Goal: Transaction & Acquisition: Book appointment/travel/reservation

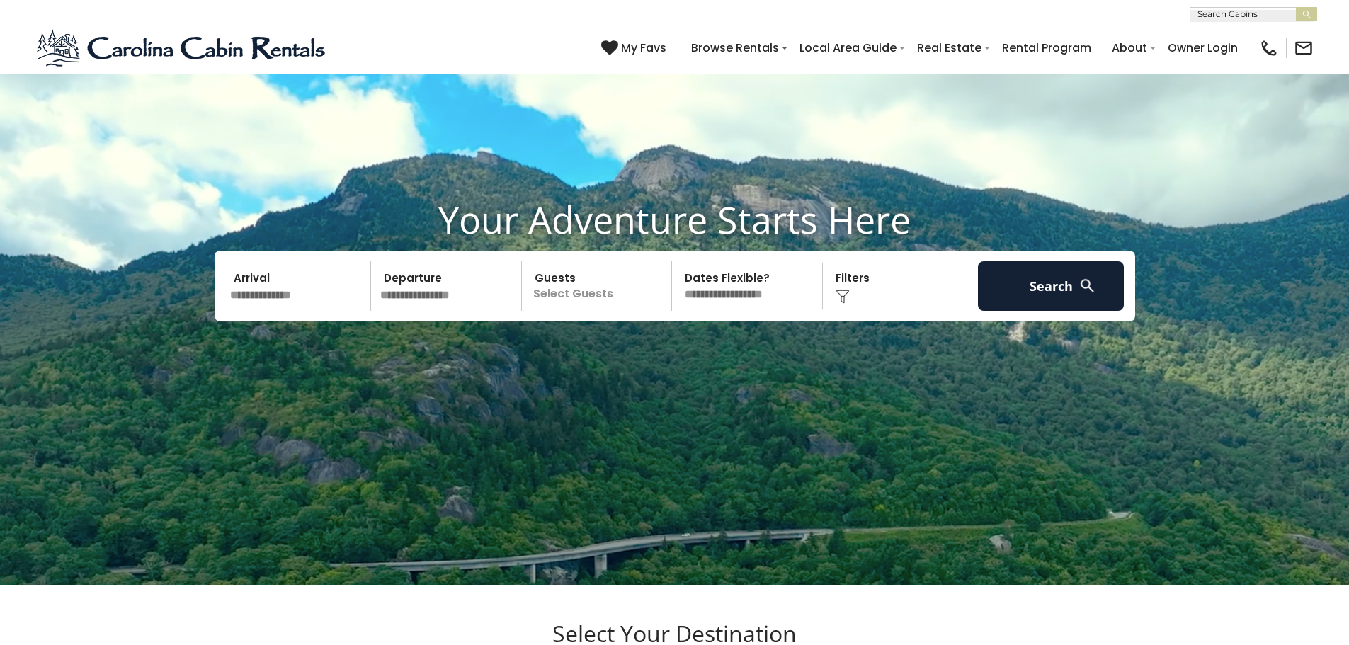
scroll to position [142, 0]
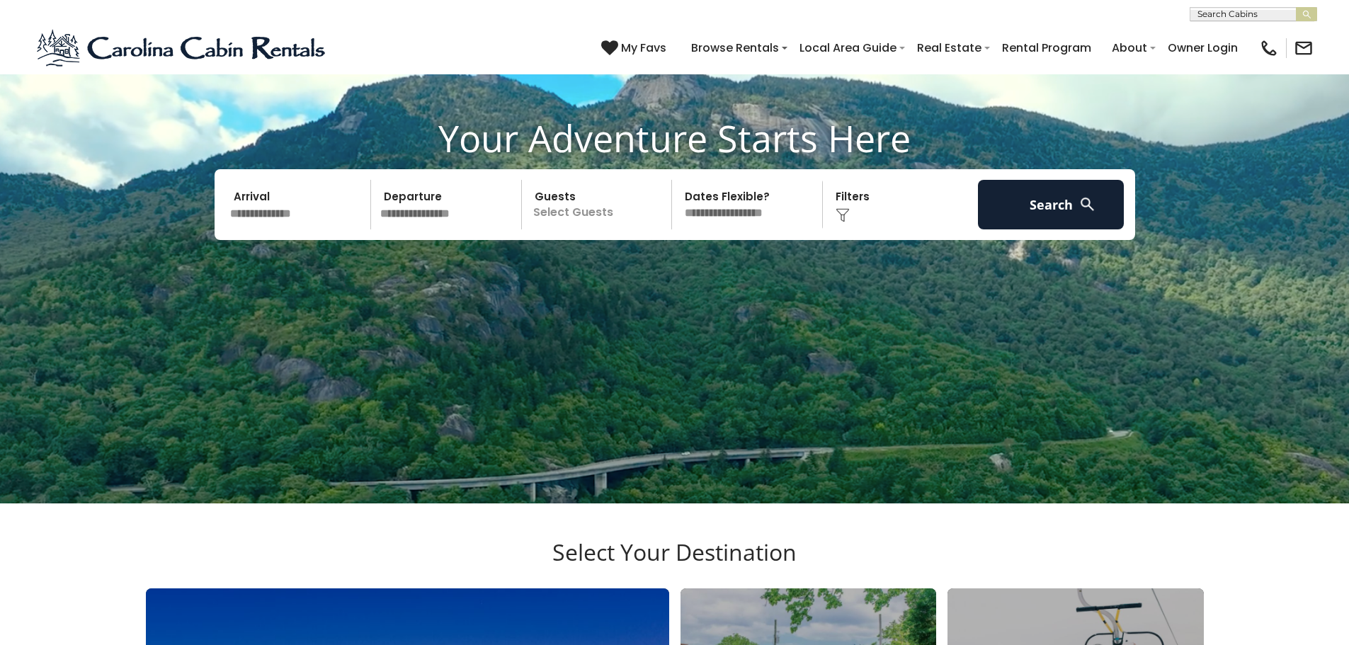
click at [285, 217] on input "text" at bounding box center [298, 205] width 147 height 50
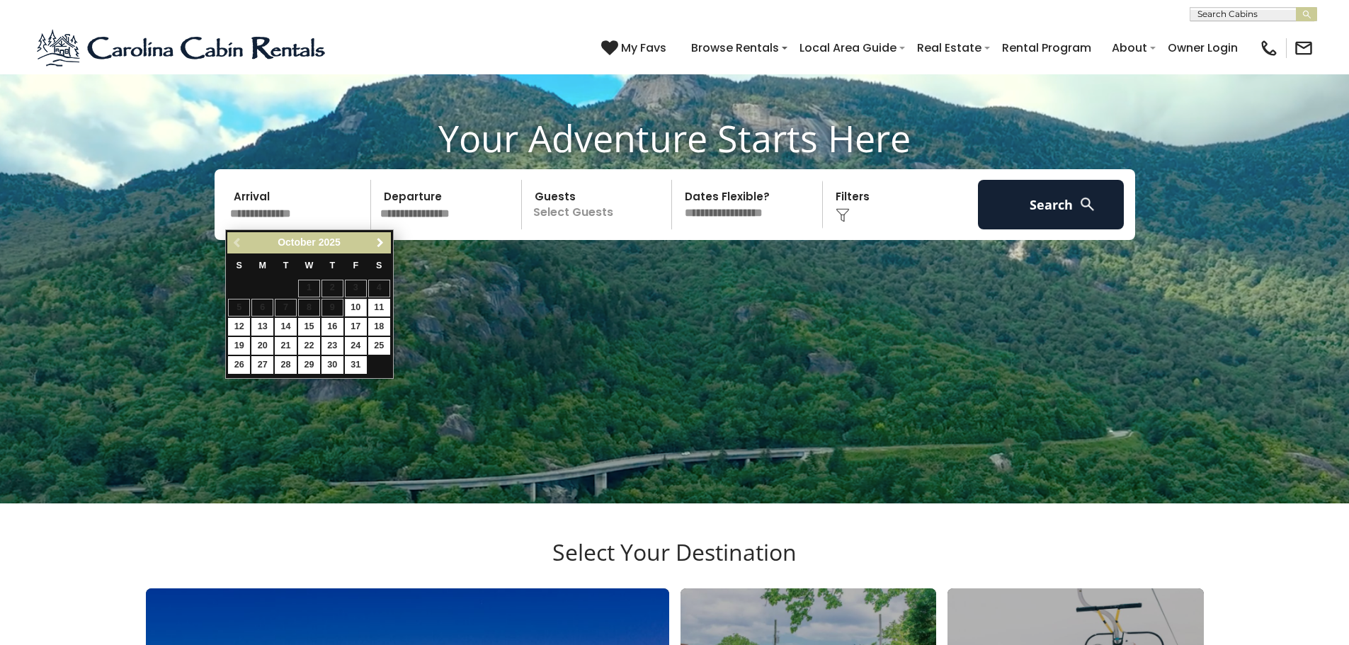
click at [381, 240] on span "Next" at bounding box center [379, 242] width 11 height 11
click at [290, 366] on link "30" at bounding box center [286, 365] width 22 height 18
type input "********"
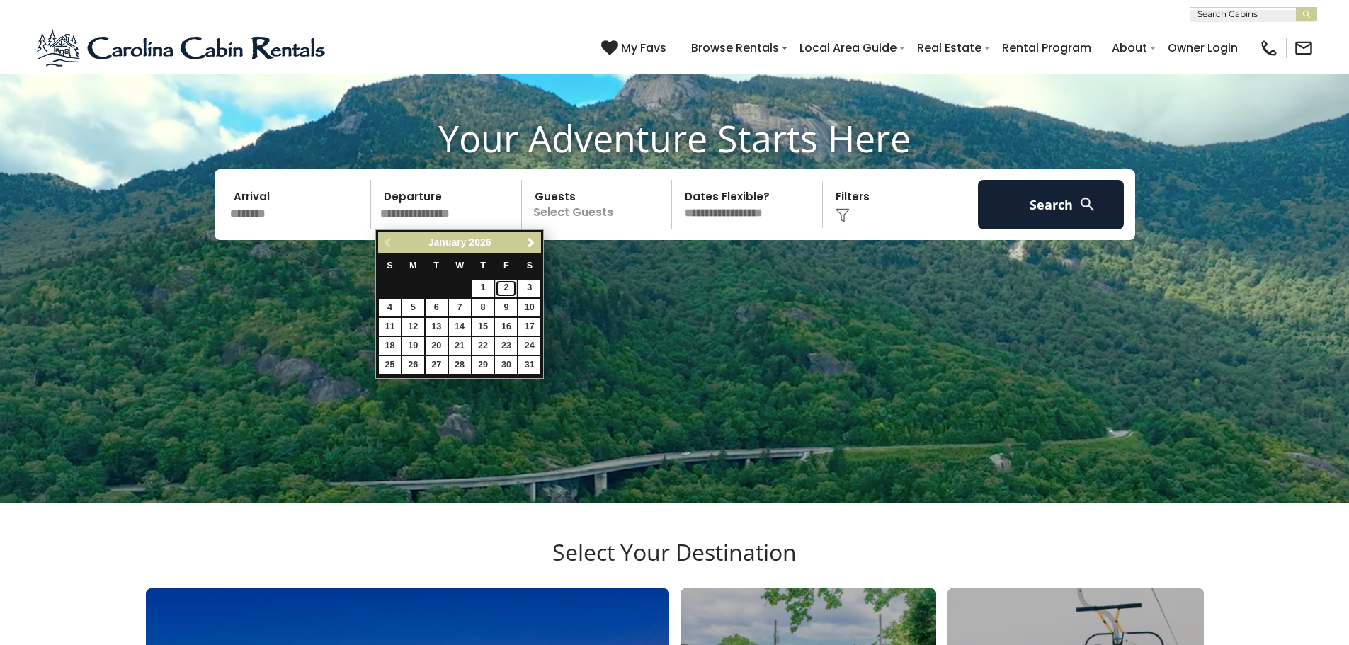
click at [505, 287] on link "2" at bounding box center [506, 289] width 22 height 18
type input "******"
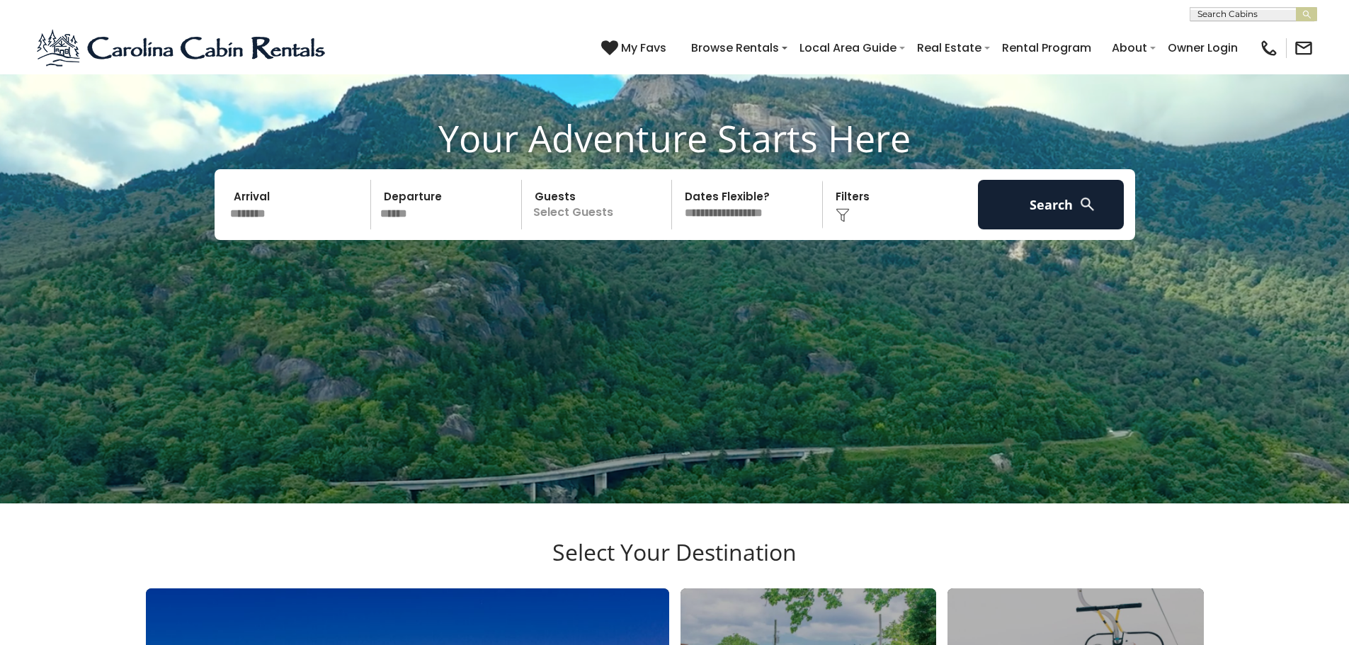
click at [614, 206] on p "Select Guests" at bounding box center [599, 205] width 146 height 50
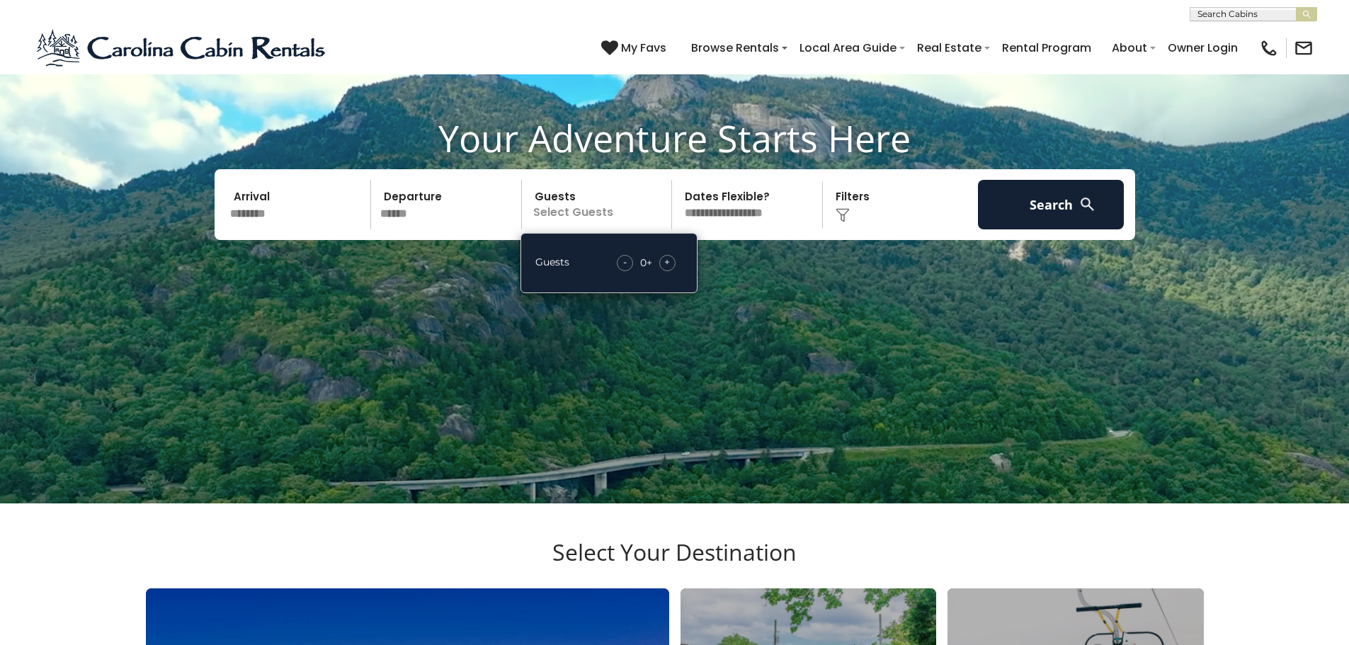
click at [668, 260] on span "+" at bounding box center [667, 262] width 6 height 14
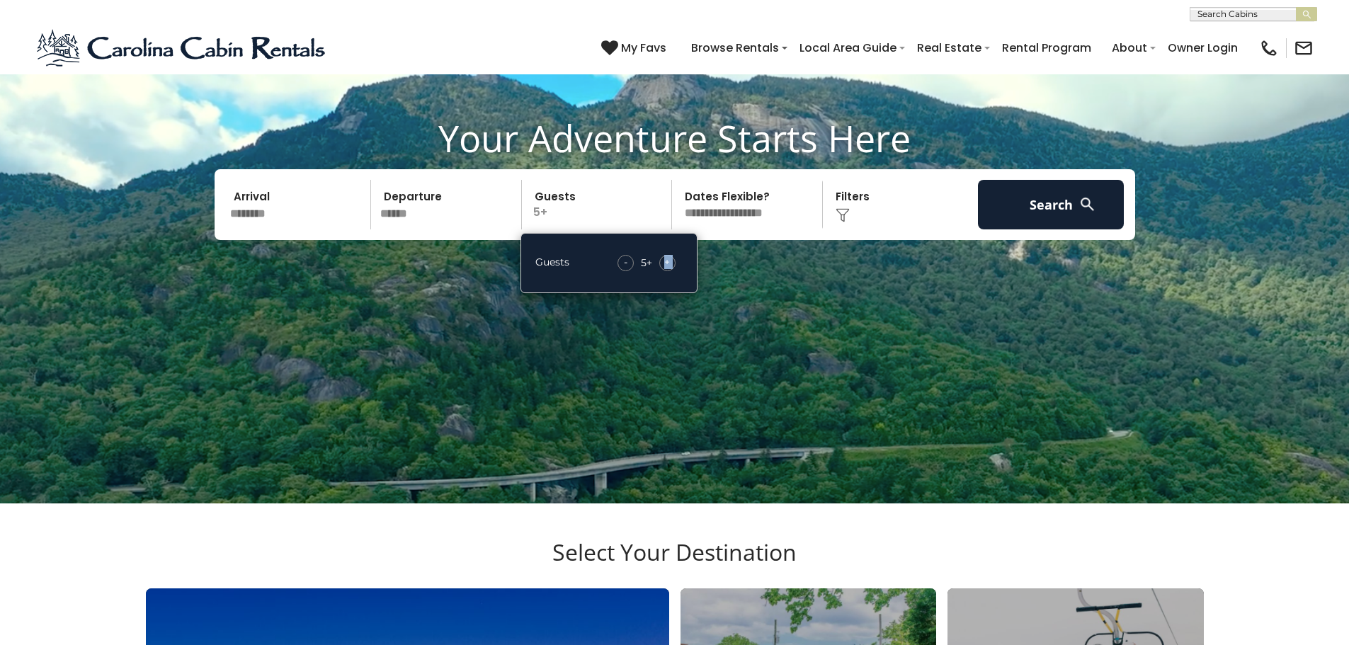
click at [668, 260] on span "+" at bounding box center [667, 262] width 6 height 14
click at [668, 259] on span "+" at bounding box center [667, 262] width 6 height 14
click at [667, 258] on span "+" at bounding box center [667, 262] width 6 height 14
click at [665, 257] on span "+" at bounding box center [667, 262] width 6 height 14
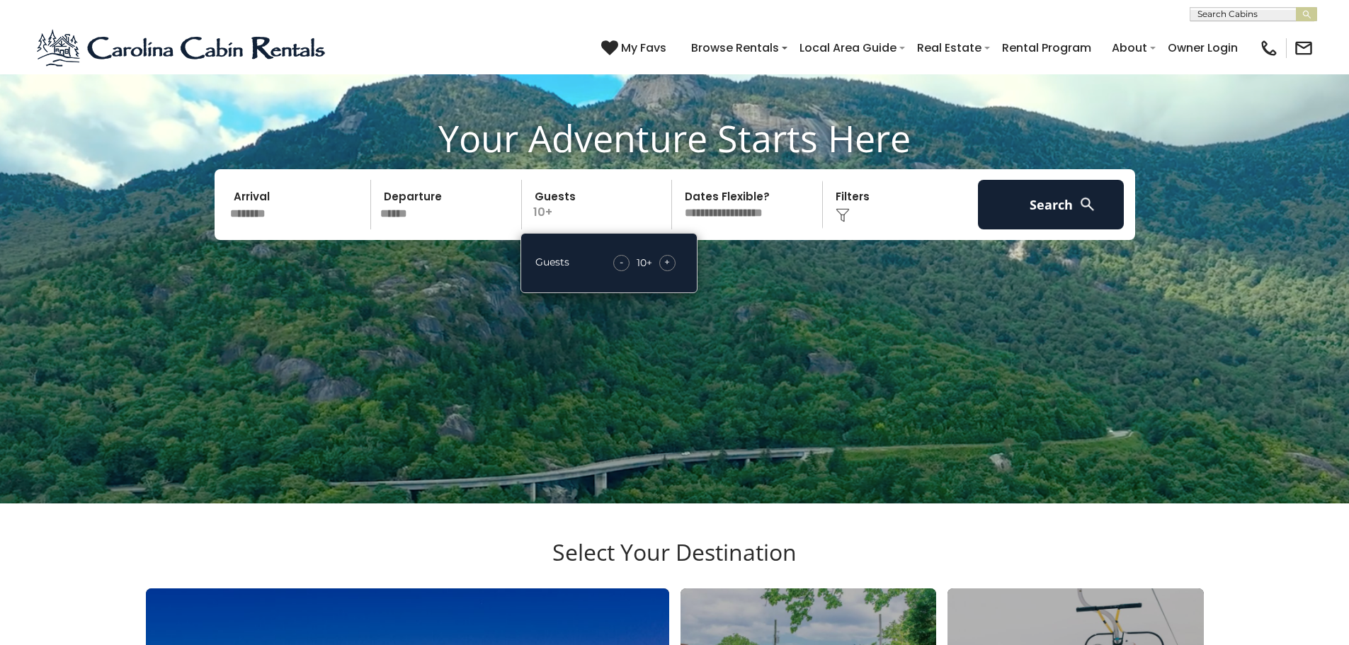
click at [823, 212] on div "**********" at bounding box center [749, 205] width 147 height 50
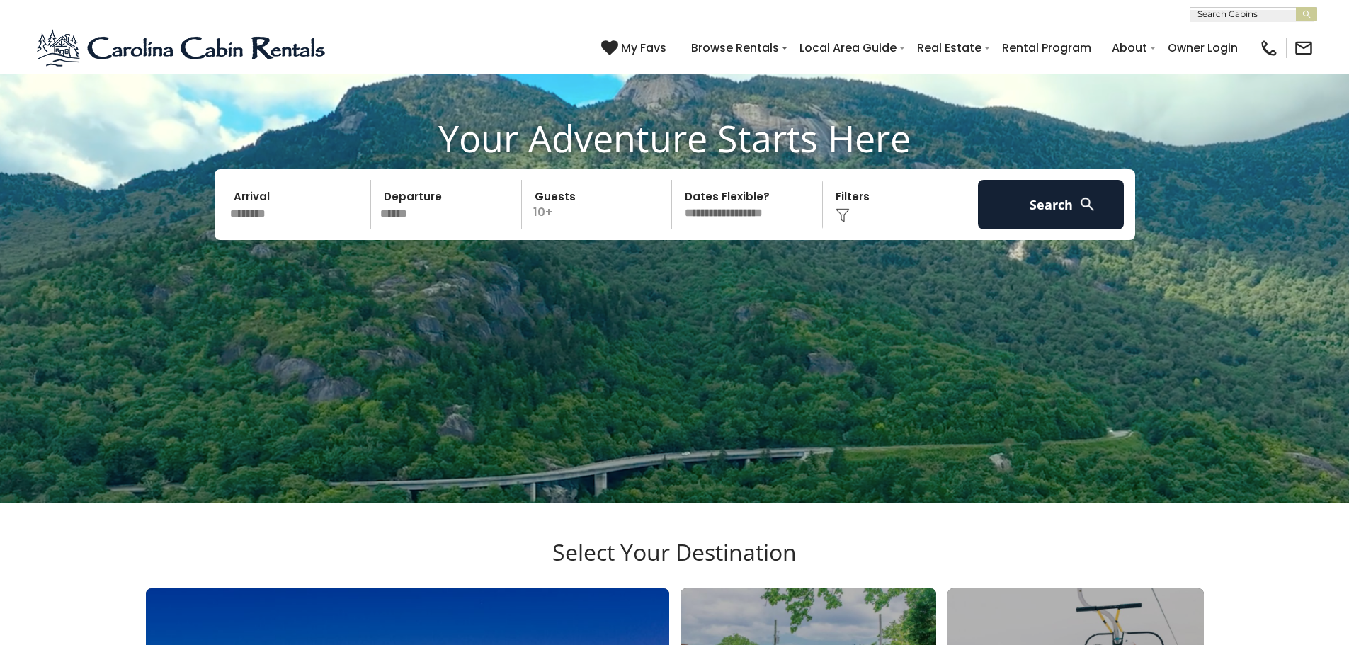
click at [1093, 212] on img at bounding box center [1087, 204] width 18 height 18
click at [1081, 203] on img at bounding box center [1087, 204] width 18 height 18
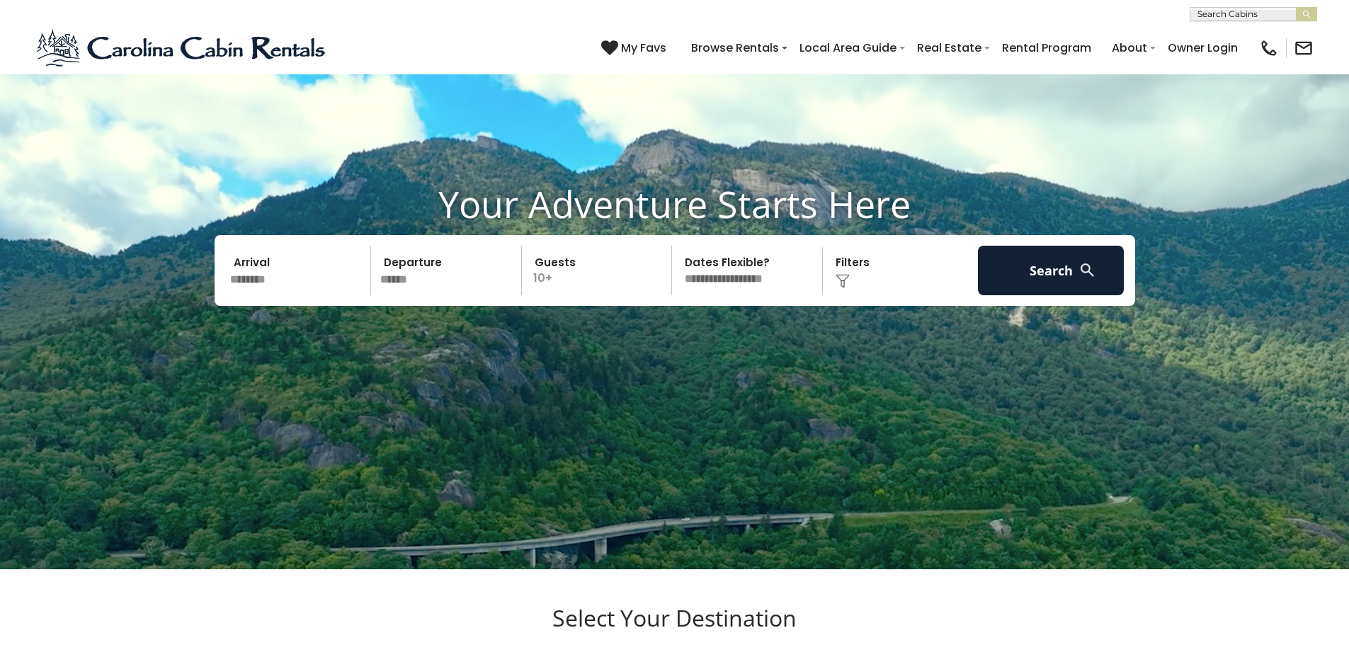
scroll to position [71, 0]
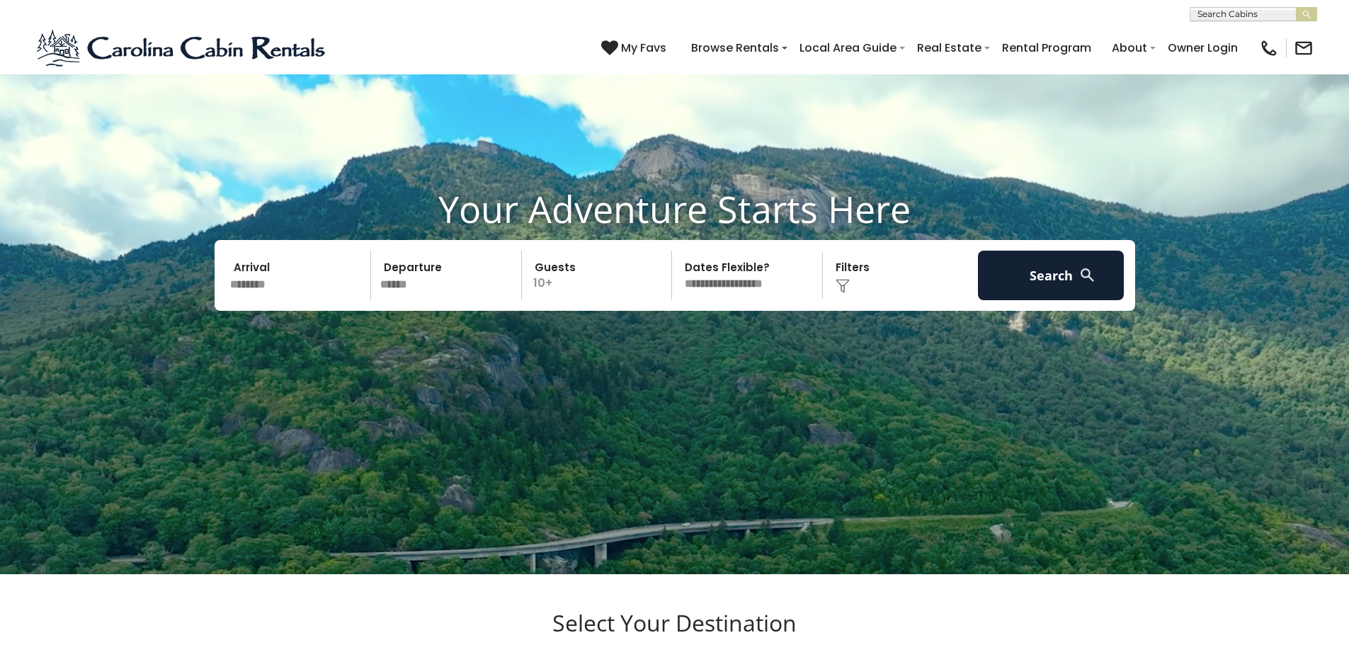
click at [841, 288] on img at bounding box center [842, 286] width 14 height 14
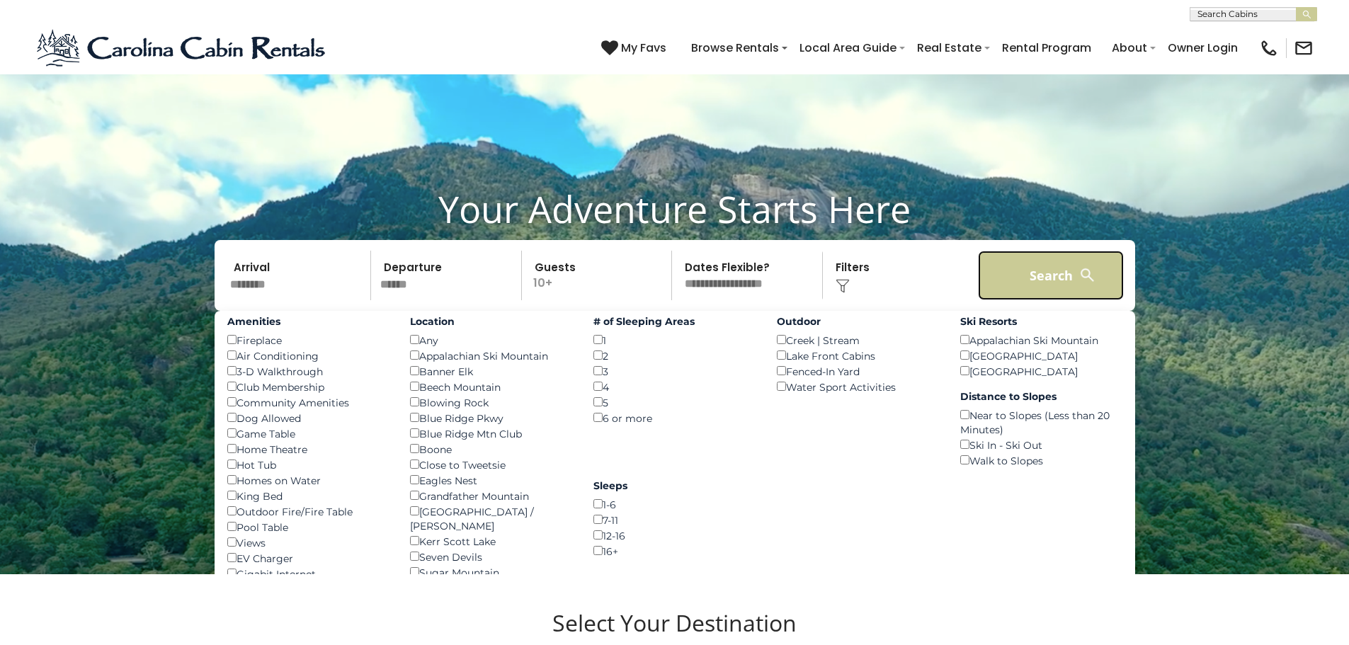
click at [1056, 282] on button "Search" at bounding box center [1051, 276] width 147 height 50
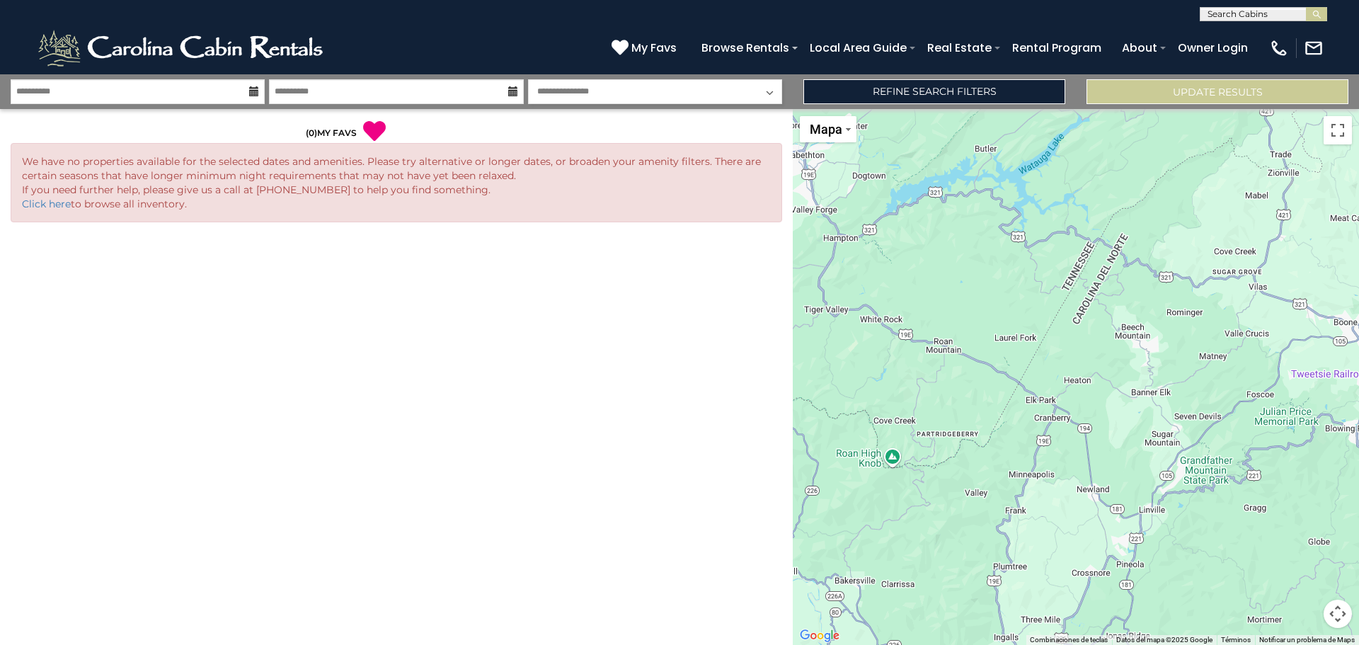
click at [253, 95] on icon at bounding box center [254, 91] width 10 height 10
click at [255, 91] on icon at bounding box center [254, 91] width 10 height 10
click at [45, 76] on div "**********" at bounding box center [679, 91] width 1359 height 35
click at [62, 86] on input "**********" at bounding box center [138, 91] width 254 height 25
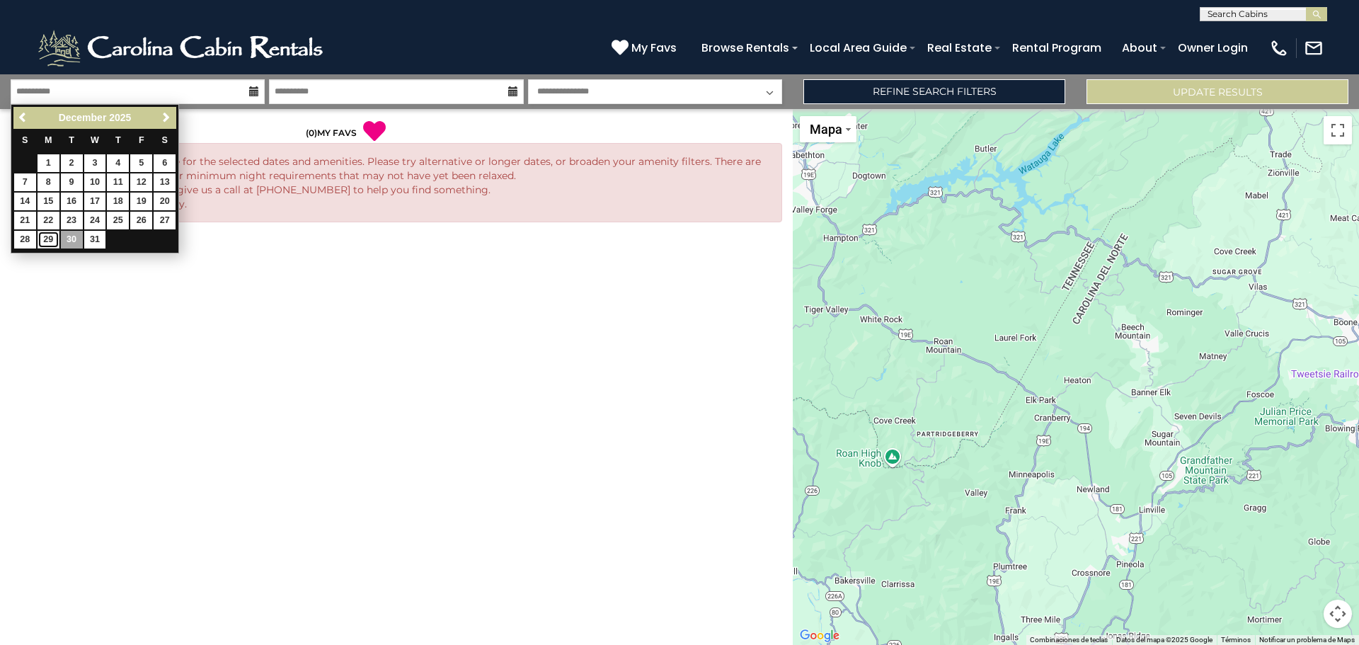
click at [47, 239] on link "29" at bounding box center [49, 240] width 22 height 18
type input "********"
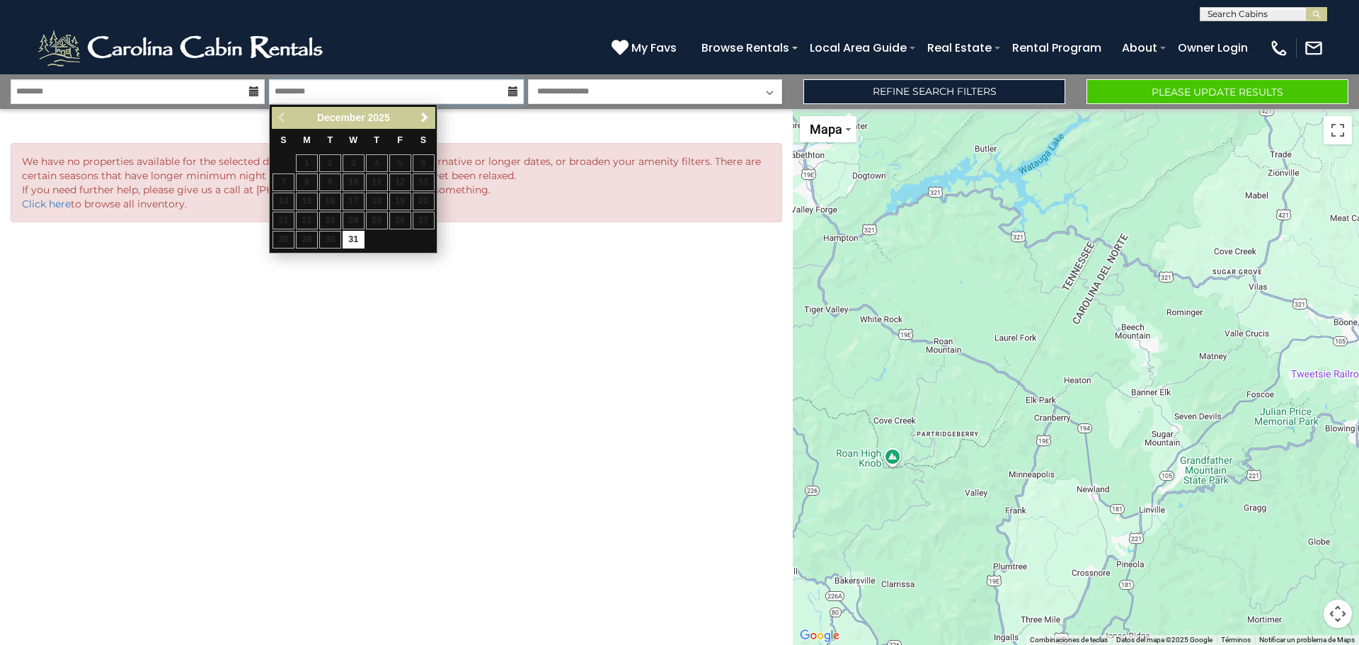
click at [476, 88] on input "text" at bounding box center [396, 91] width 254 height 25
click at [425, 115] on span "Next" at bounding box center [424, 117] width 11 height 11
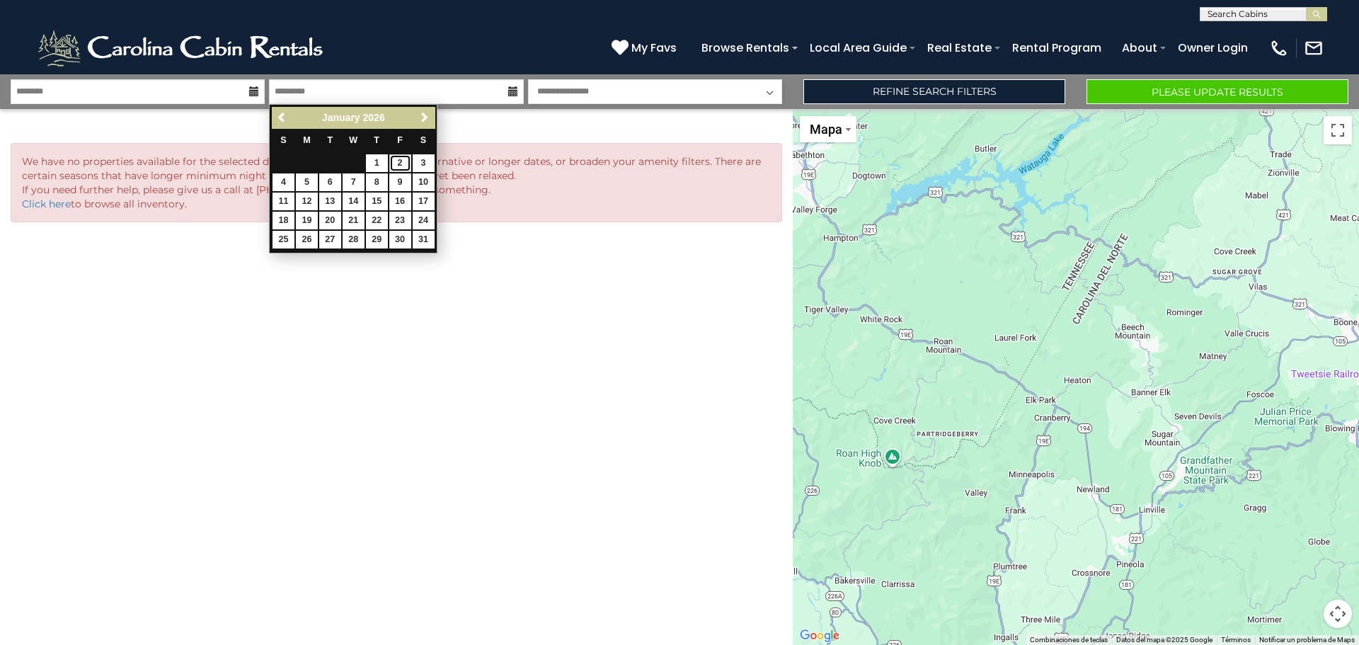
click at [397, 162] on link "2" at bounding box center [400, 163] width 22 height 18
type input "******"
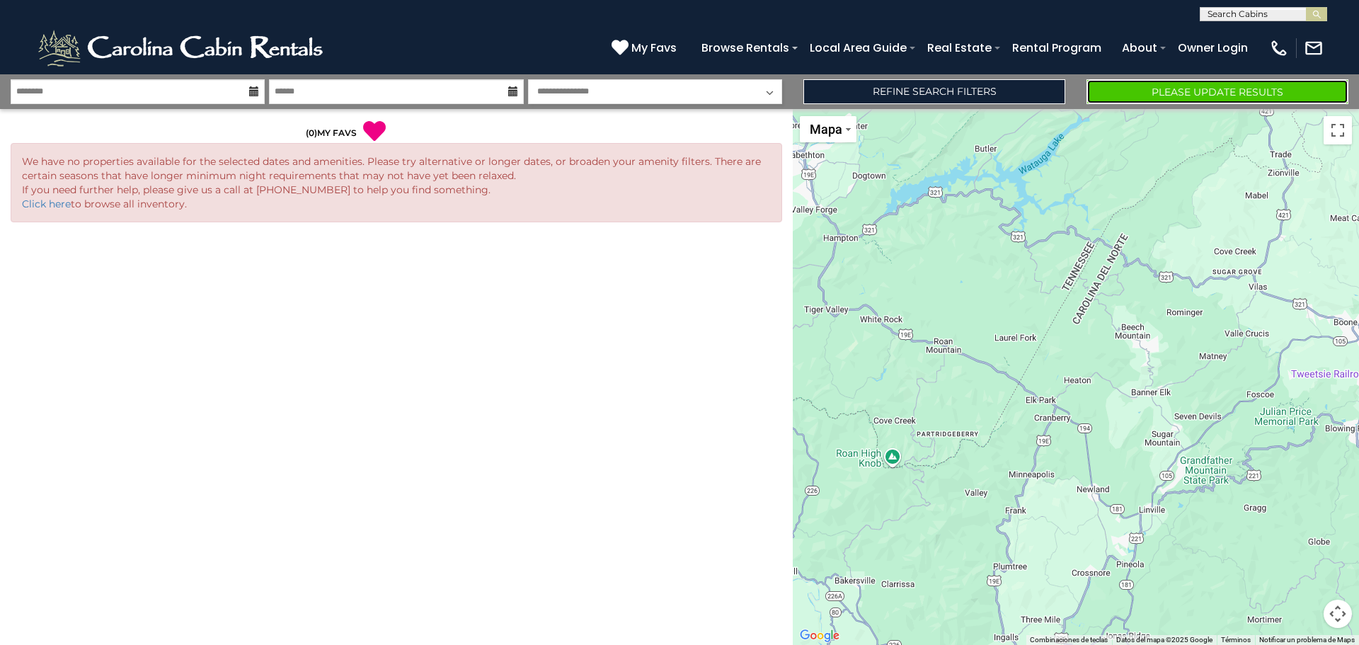
click at [1167, 96] on button "Please Update Results" at bounding box center [1218, 91] width 262 height 25
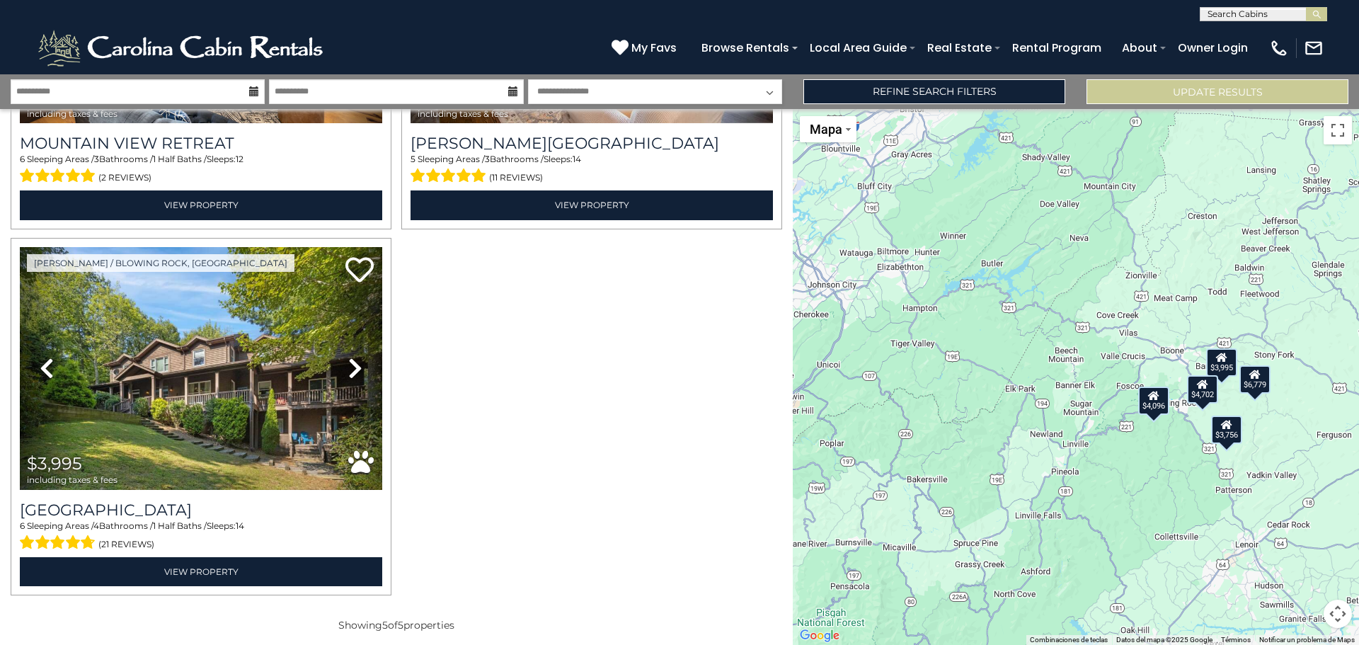
scroll to position [652, 0]
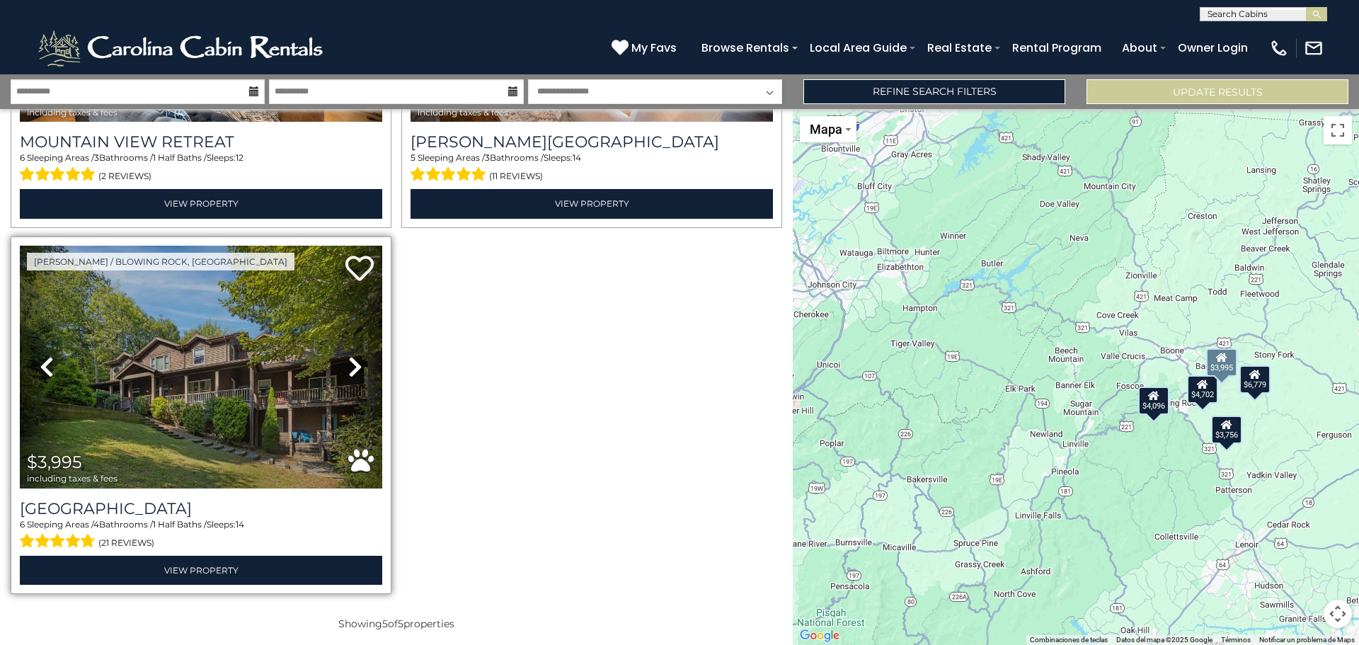
click at [351, 368] on icon at bounding box center [355, 366] width 14 height 23
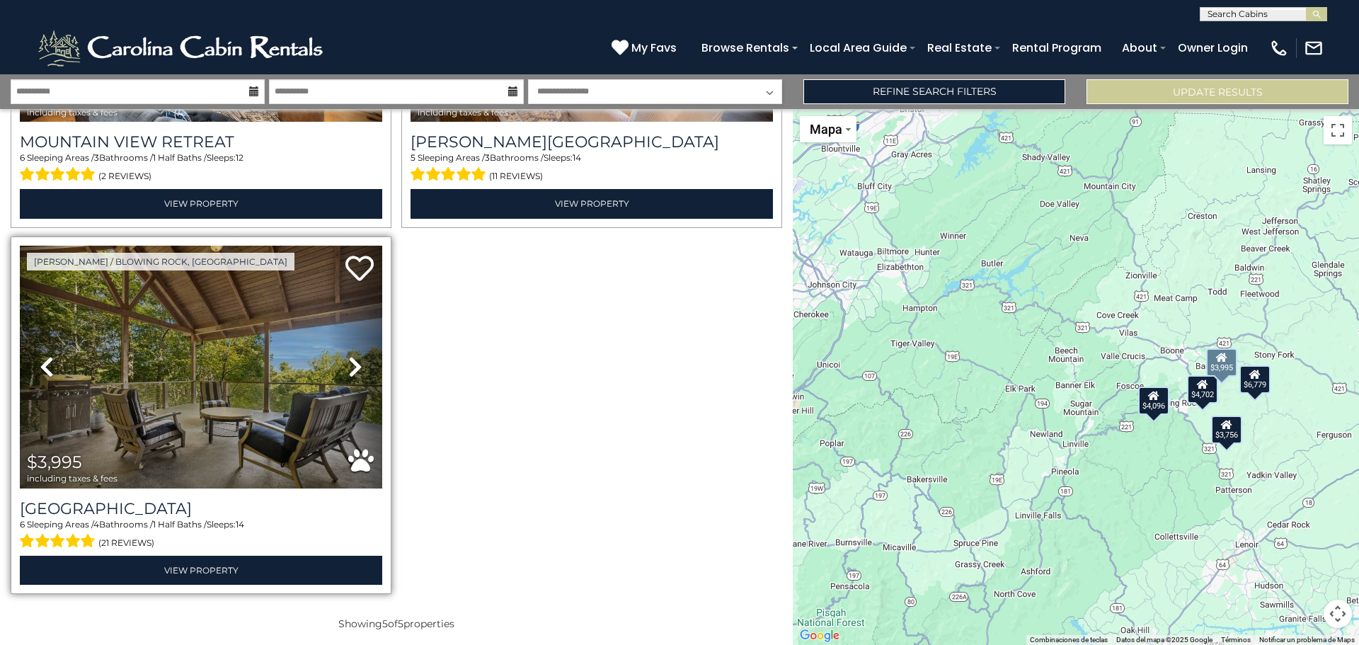
click at [350, 368] on icon at bounding box center [355, 366] width 14 height 23
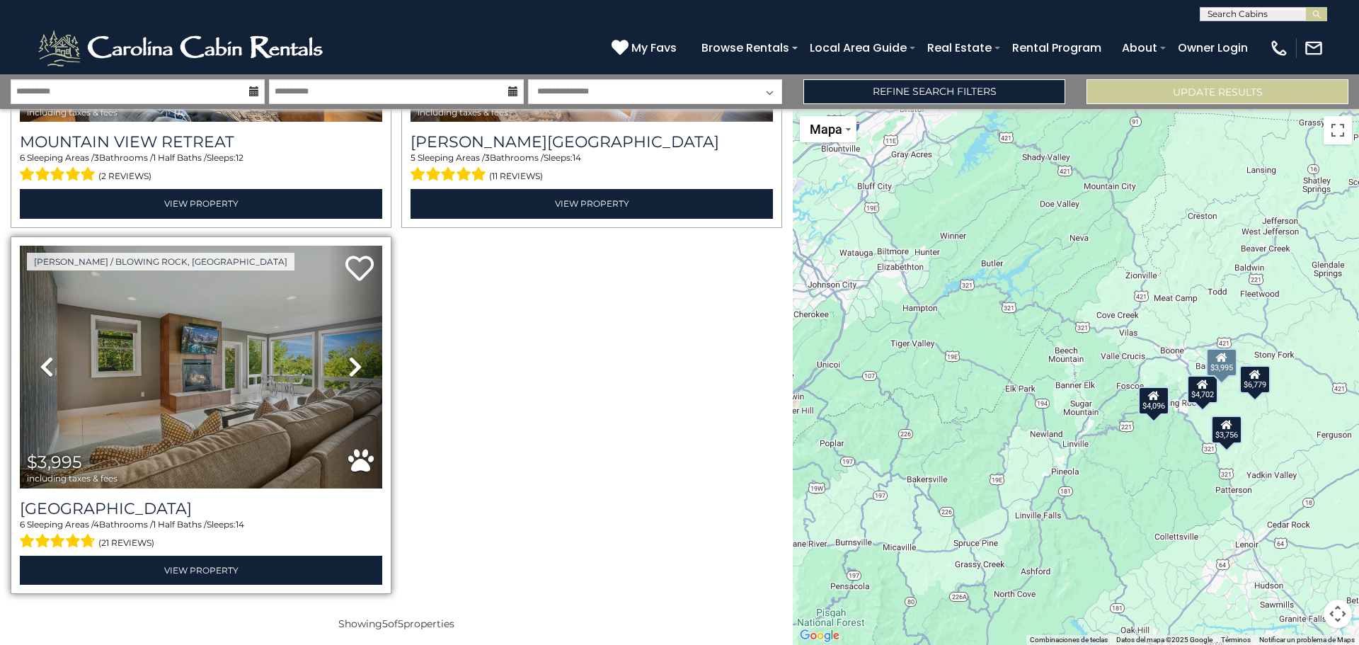
click at [350, 368] on icon at bounding box center [355, 366] width 14 height 23
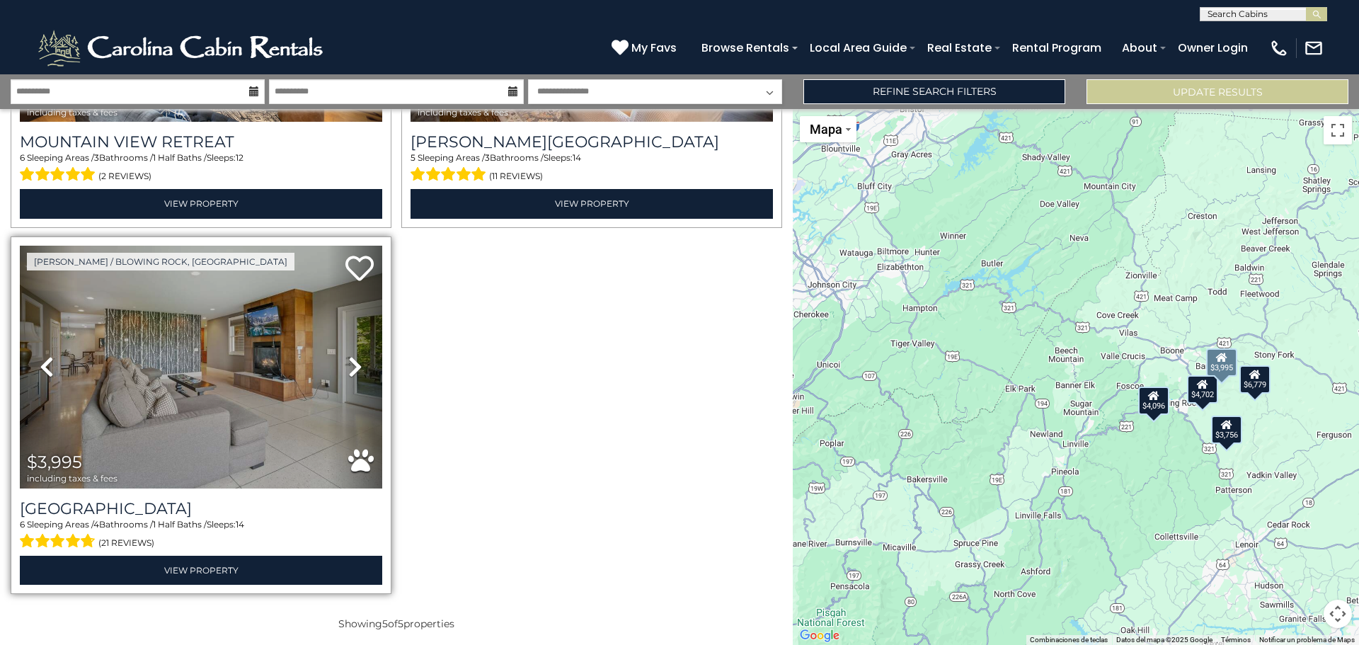
click at [348, 369] on icon at bounding box center [355, 366] width 14 height 23
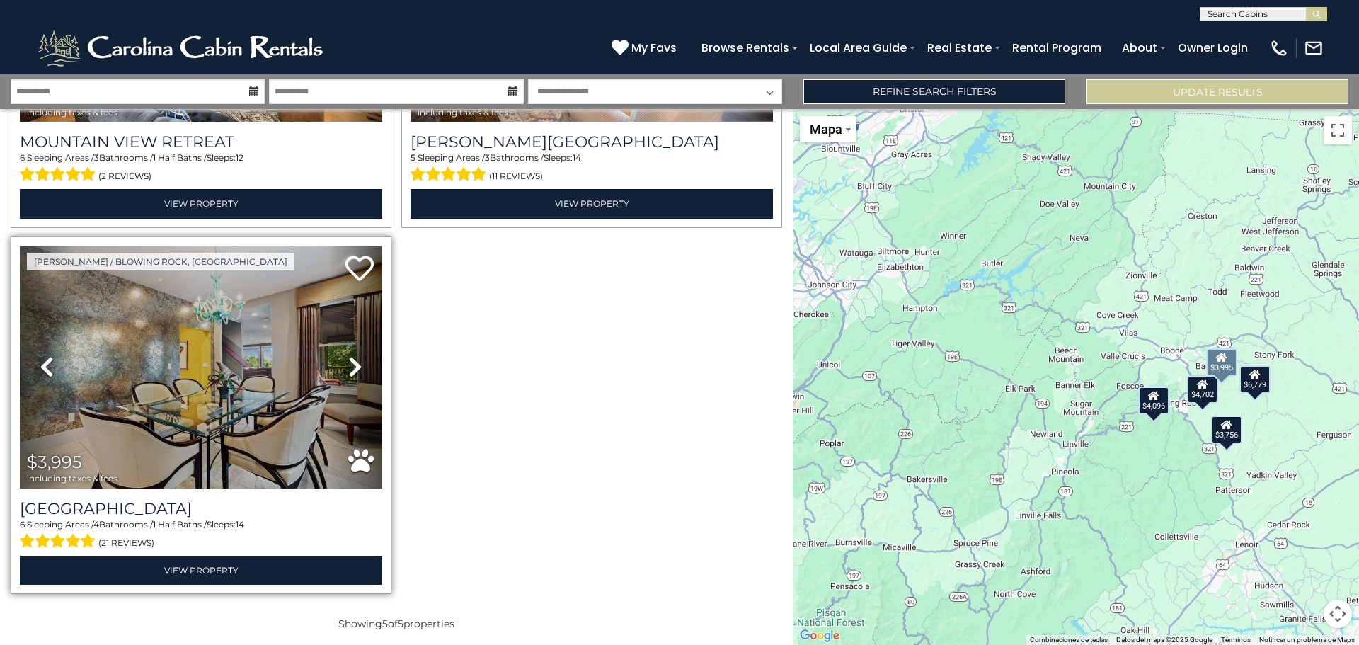
click at [353, 367] on icon at bounding box center [355, 366] width 14 height 23
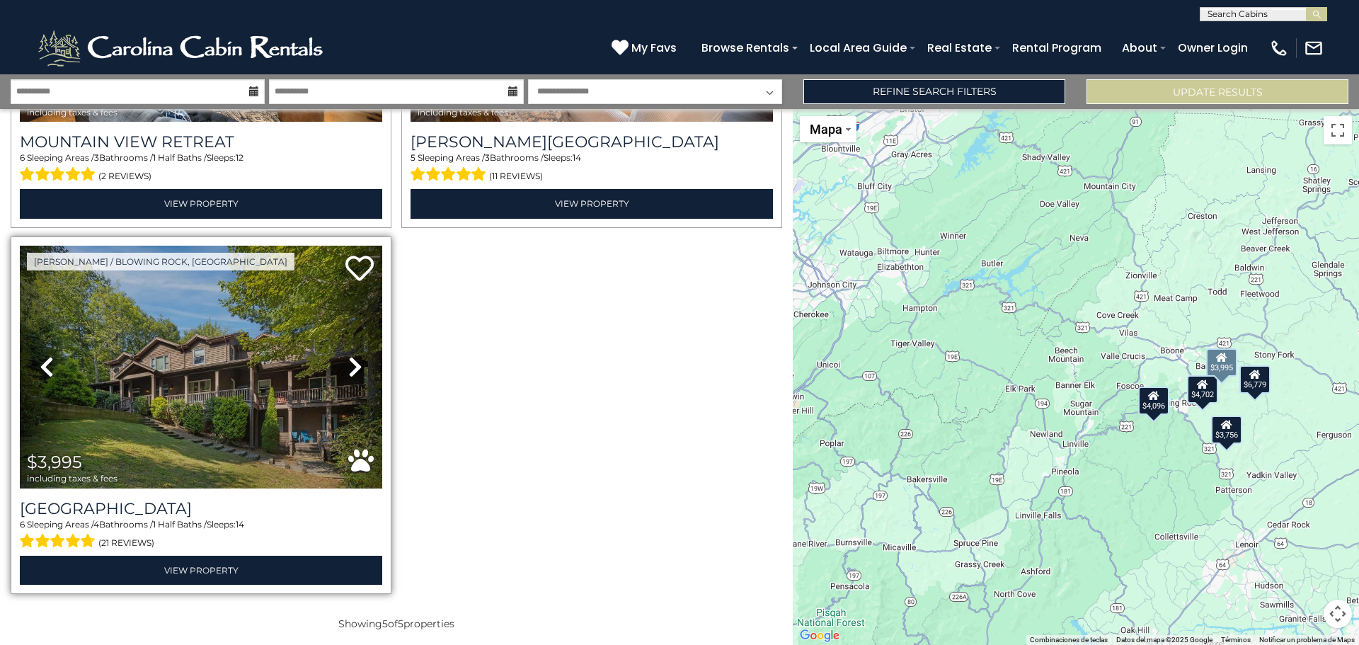
click at [353, 367] on icon at bounding box center [355, 366] width 14 height 23
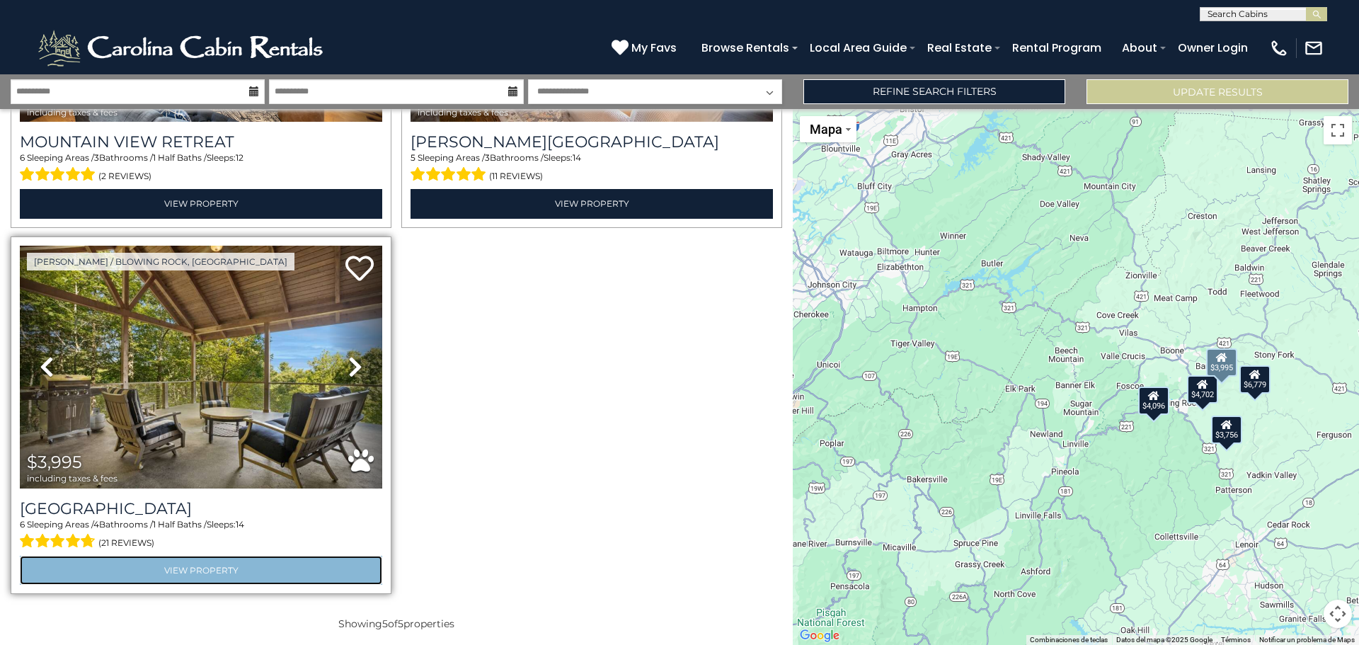
click at [205, 558] on link "View Property" at bounding box center [201, 570] width 362 height 29
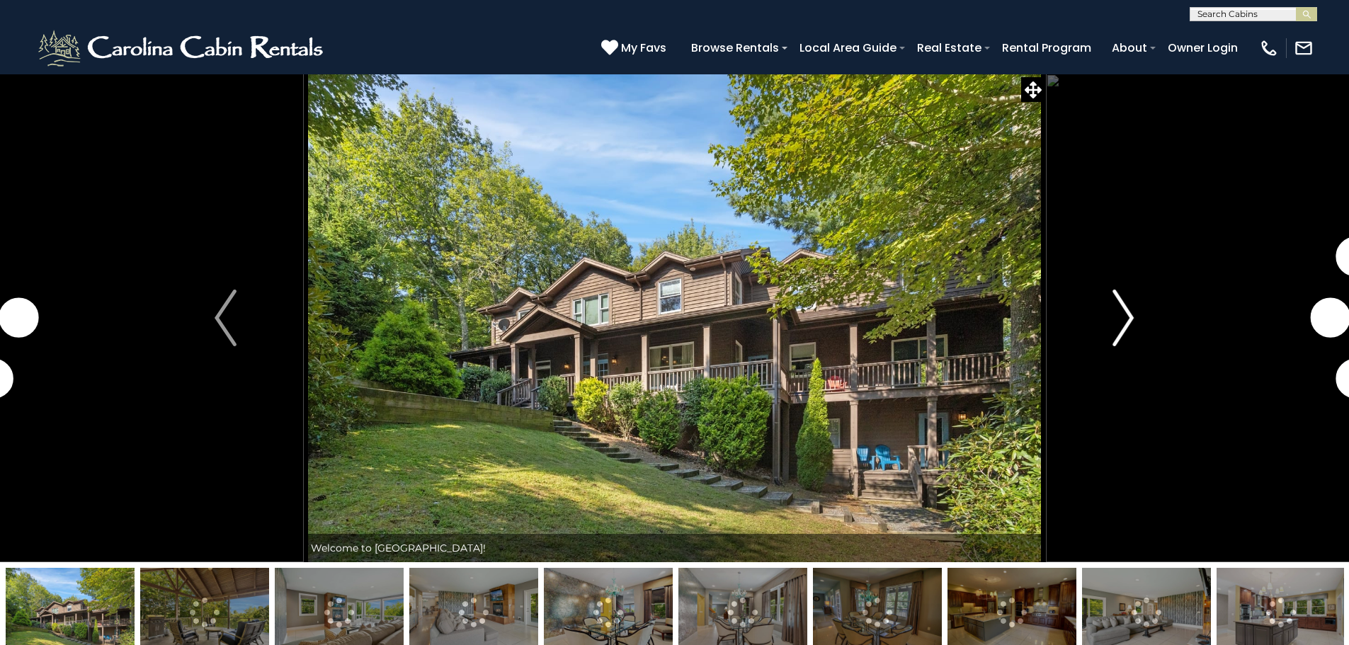
click at [1127, 318] on img "Next" at bounding box center [1122, 318] width 21 height 57
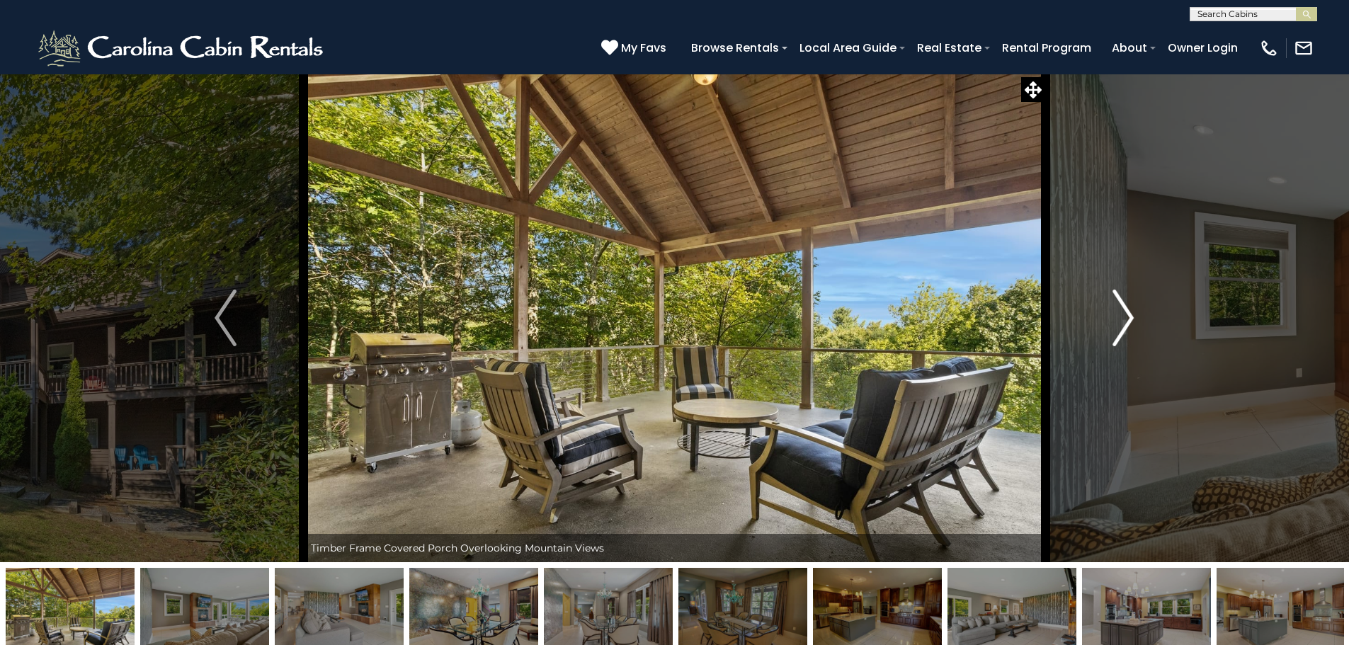
click at [1122, 321] on img "Next" at bounding box center [1122, 318] width 21 height 57
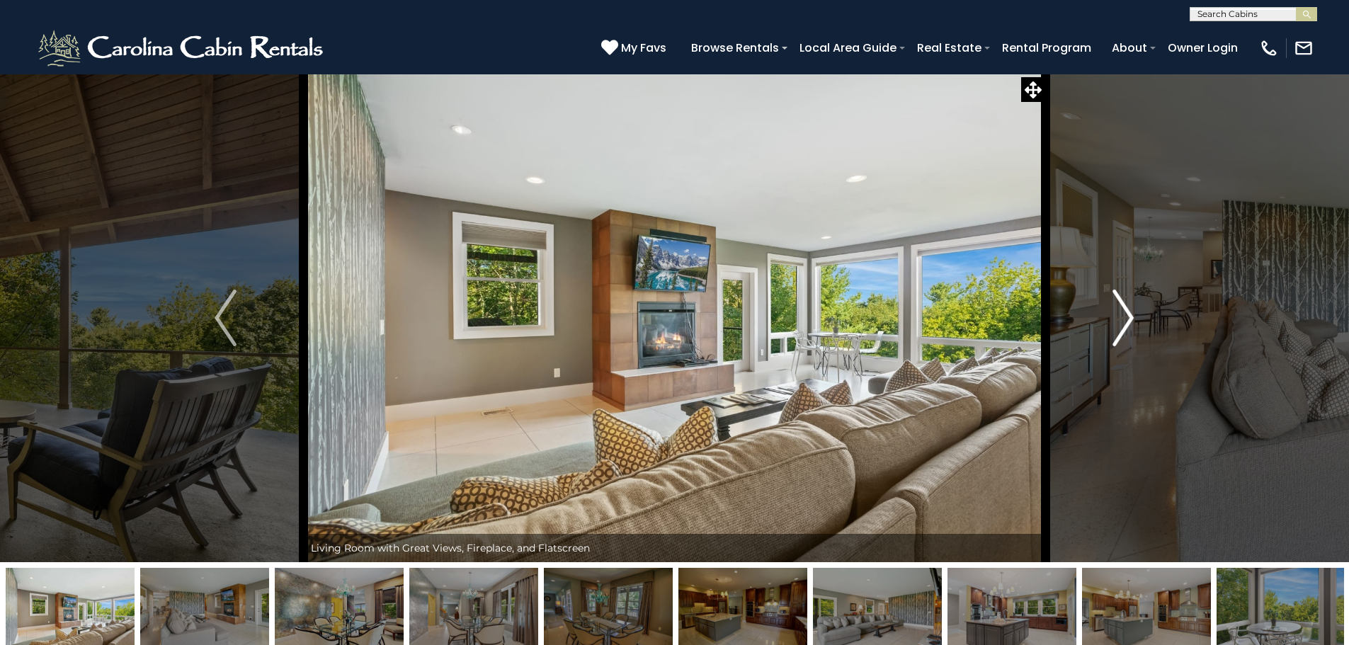
click at [1122, 321] on img "Next" at bounding box center [1122, 318] width 21 height 57
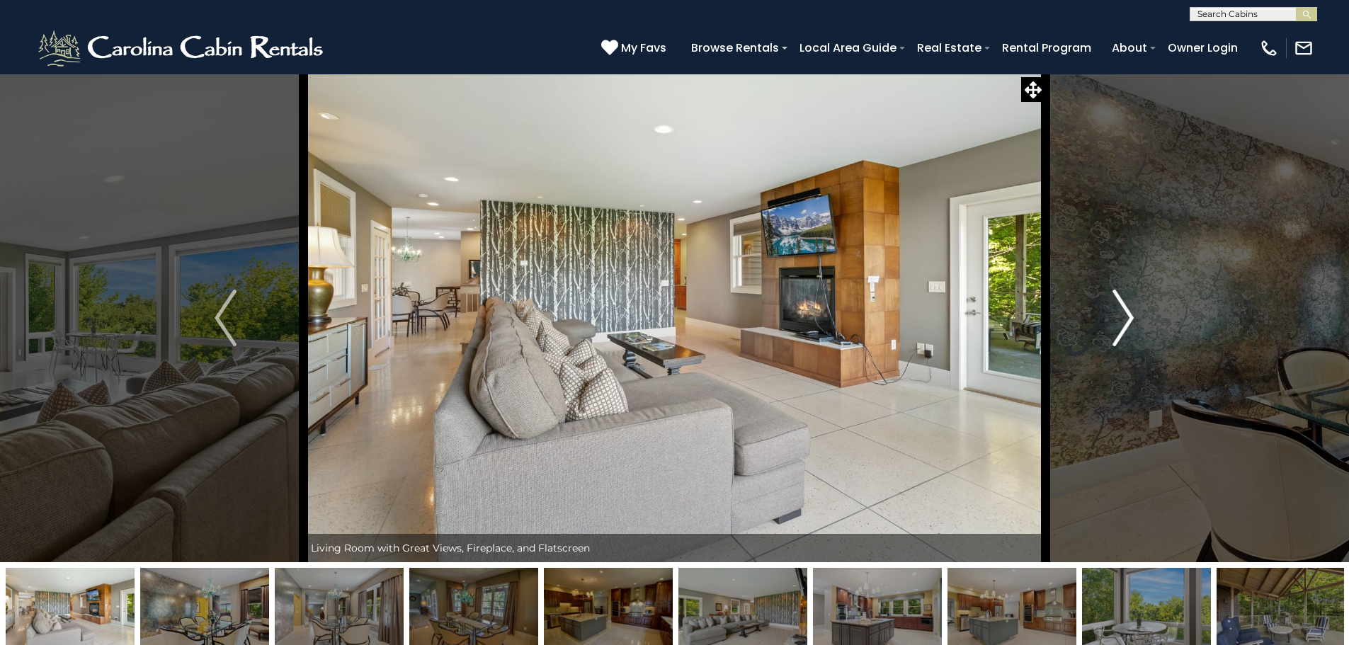
click at [1122, 321] on img "Next" at bounding box center [1122, 318] width 21 height 57
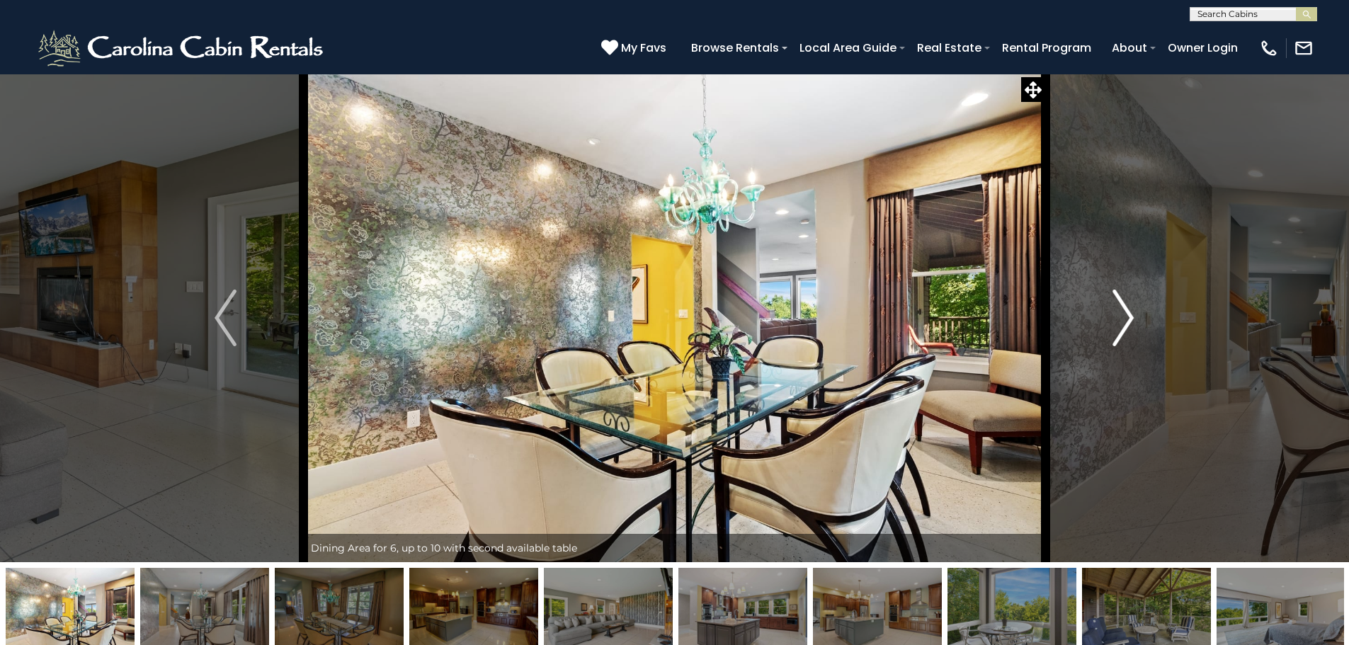
click at [1122, 321] on img "Next" at bounding box center [1122, 318] width 21 height 57
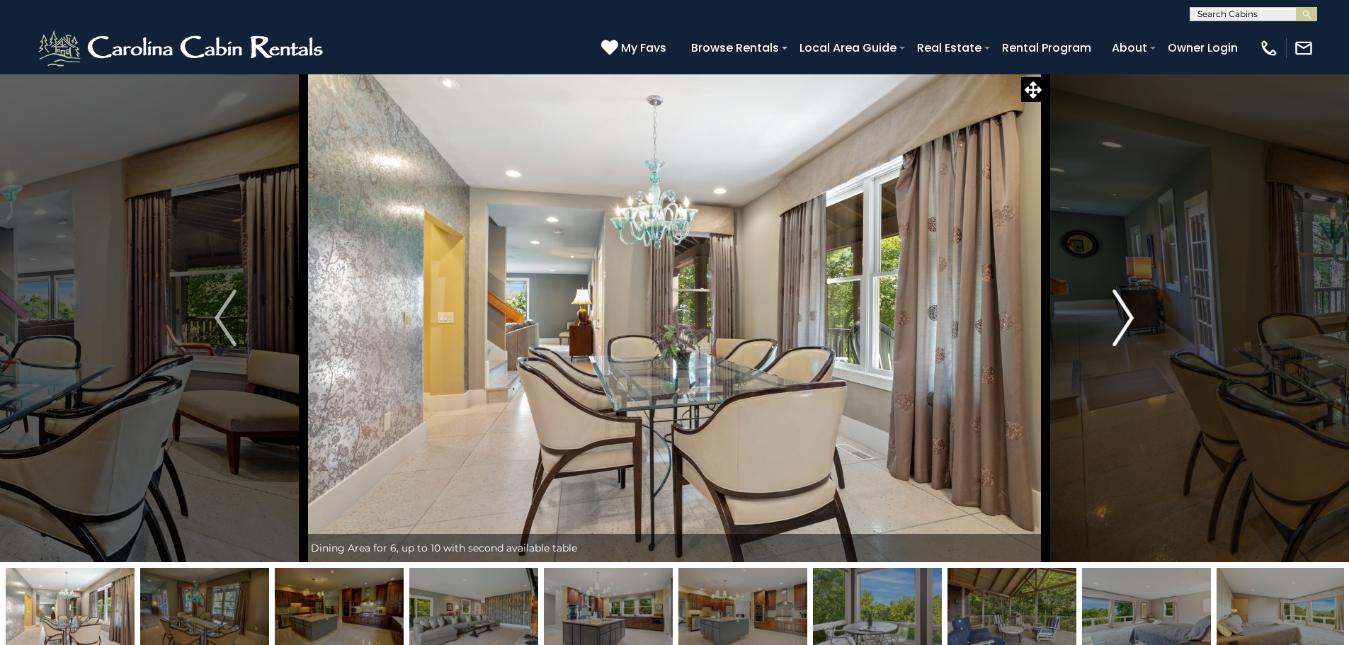
click at [1122, 321] on img "Next" at bounding box center [1122, 318] width 21 height 57
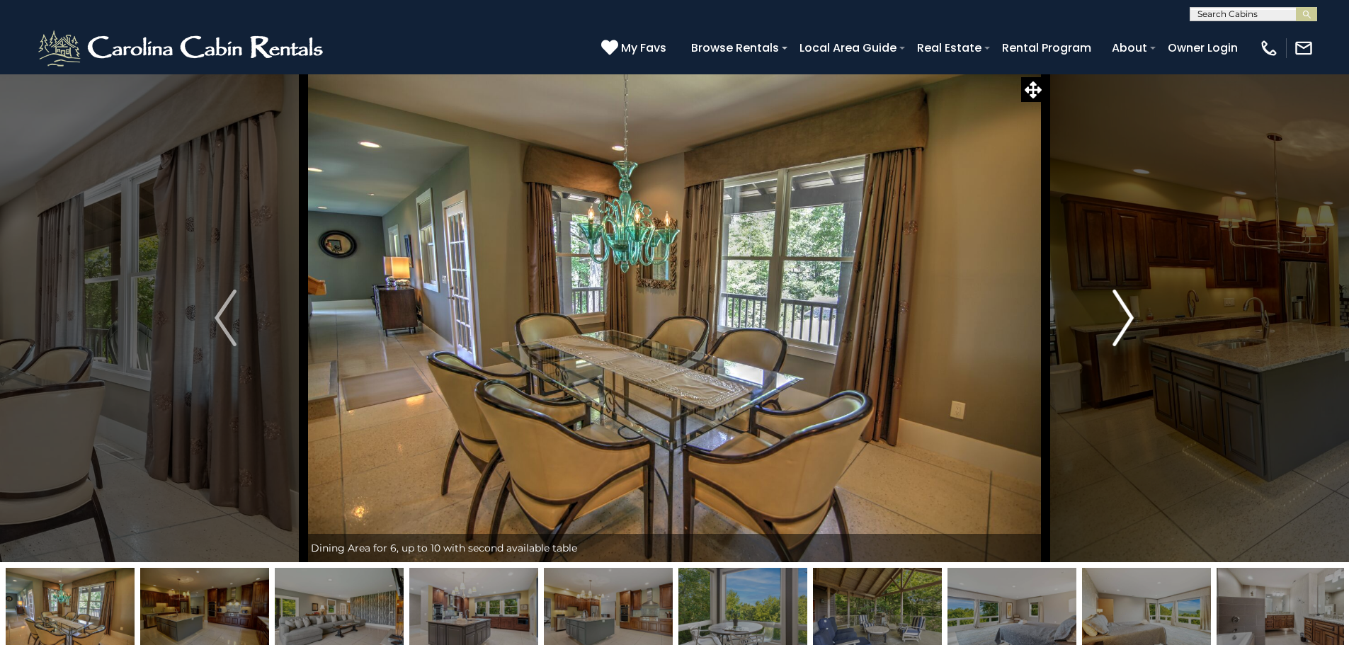
click at [1126, 326] on img "Next" at bounding box center [1122, 318] width 21 height 57
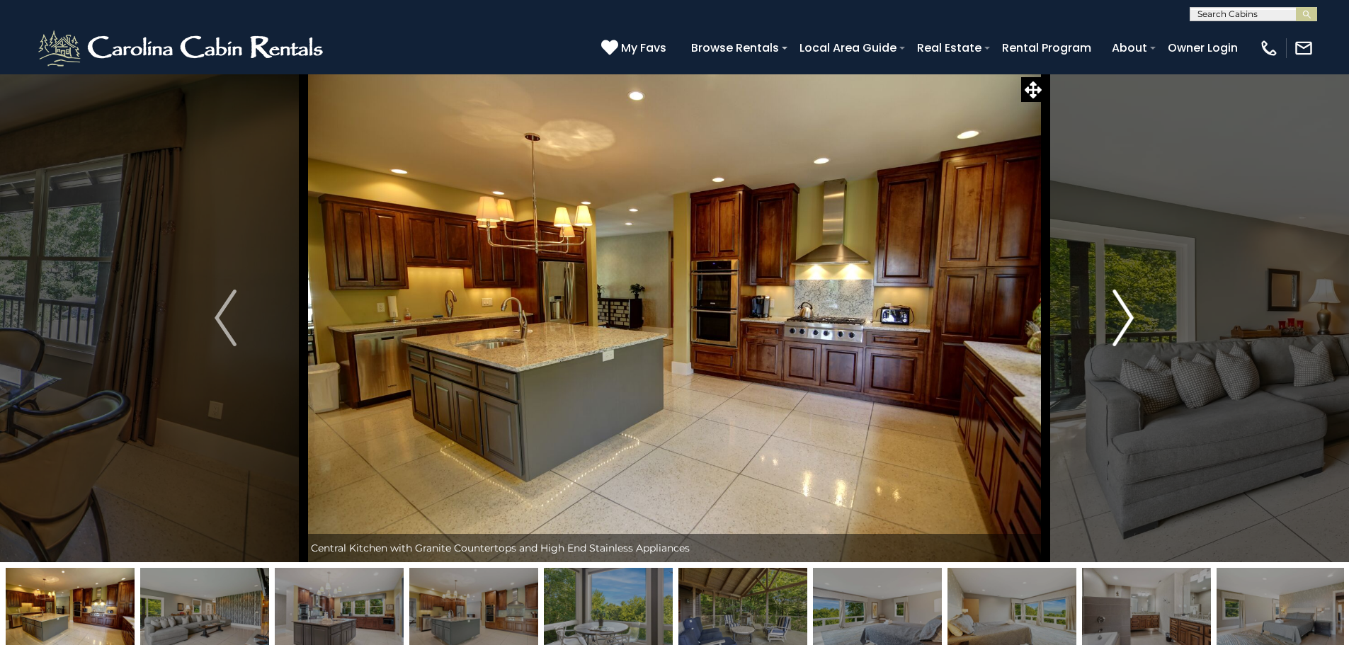
click at [1123, 329] on img "Next" at bounding box center [1122, 318] width 21 height 57
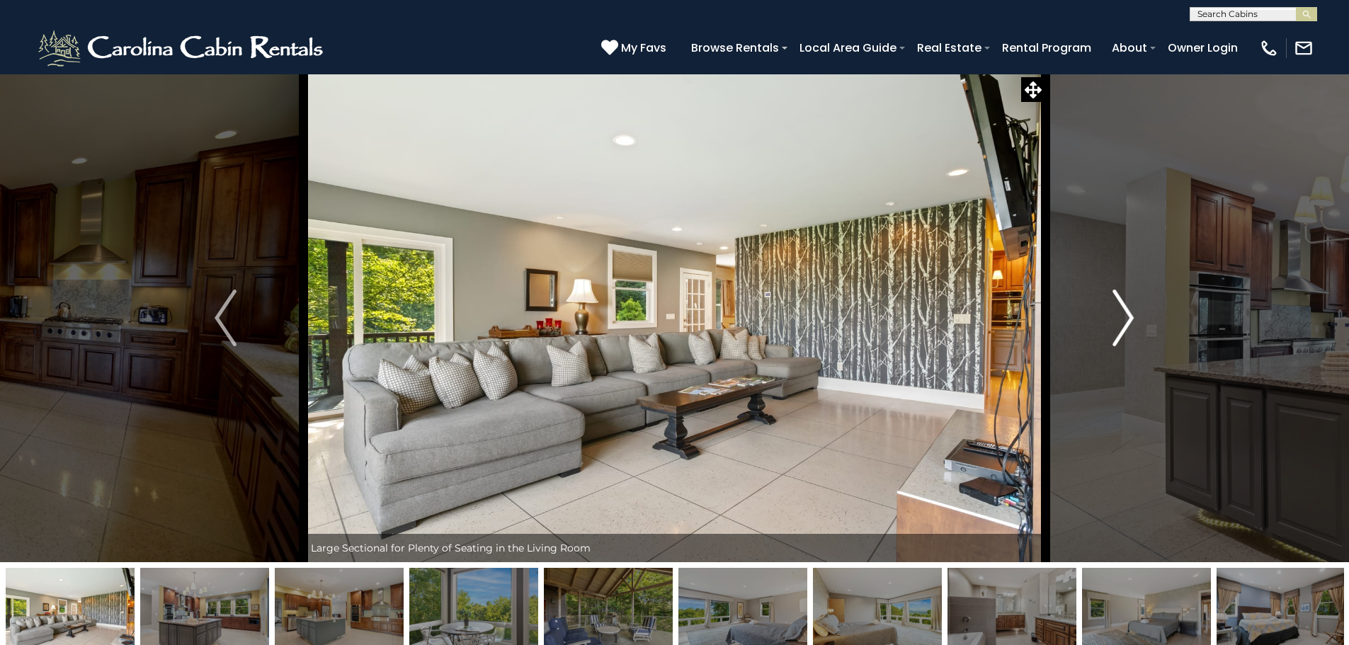
click at [1118, 331] on img "Next" at bounding box center [1122, 318] width 21 height 57
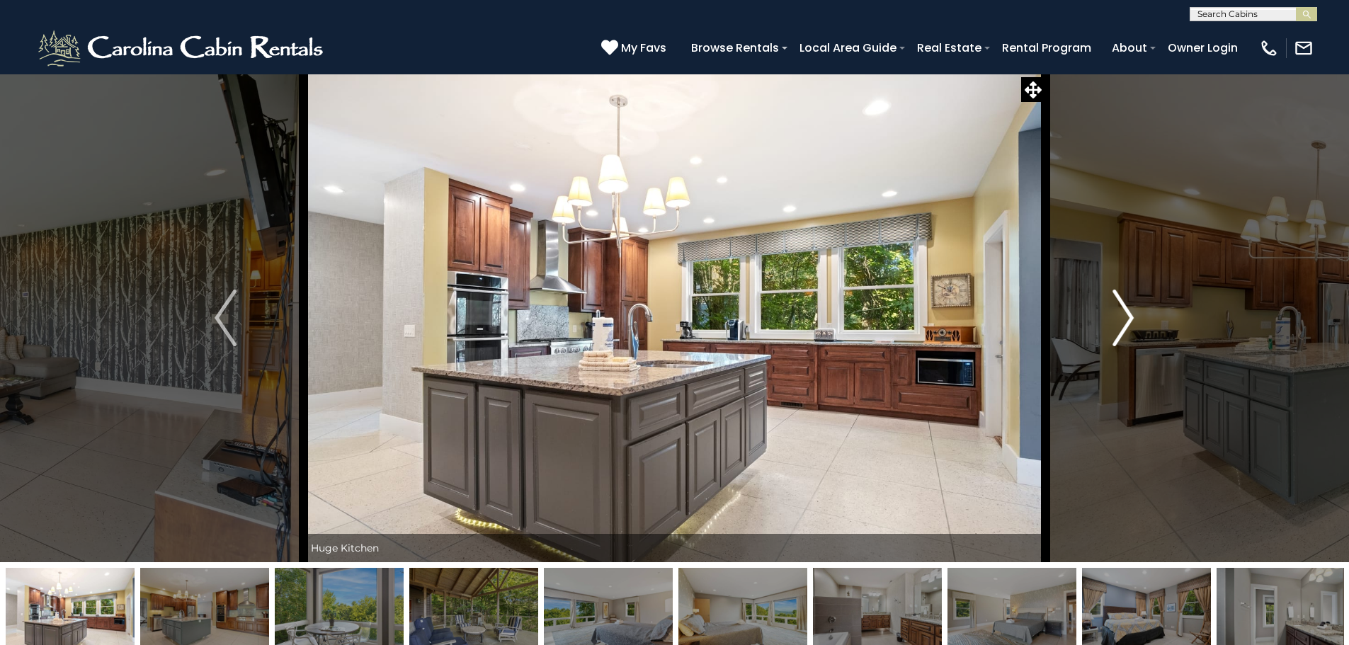
click at [1118, 331] on img "Next" at bounding box center [1122, 318] width 21 height 57
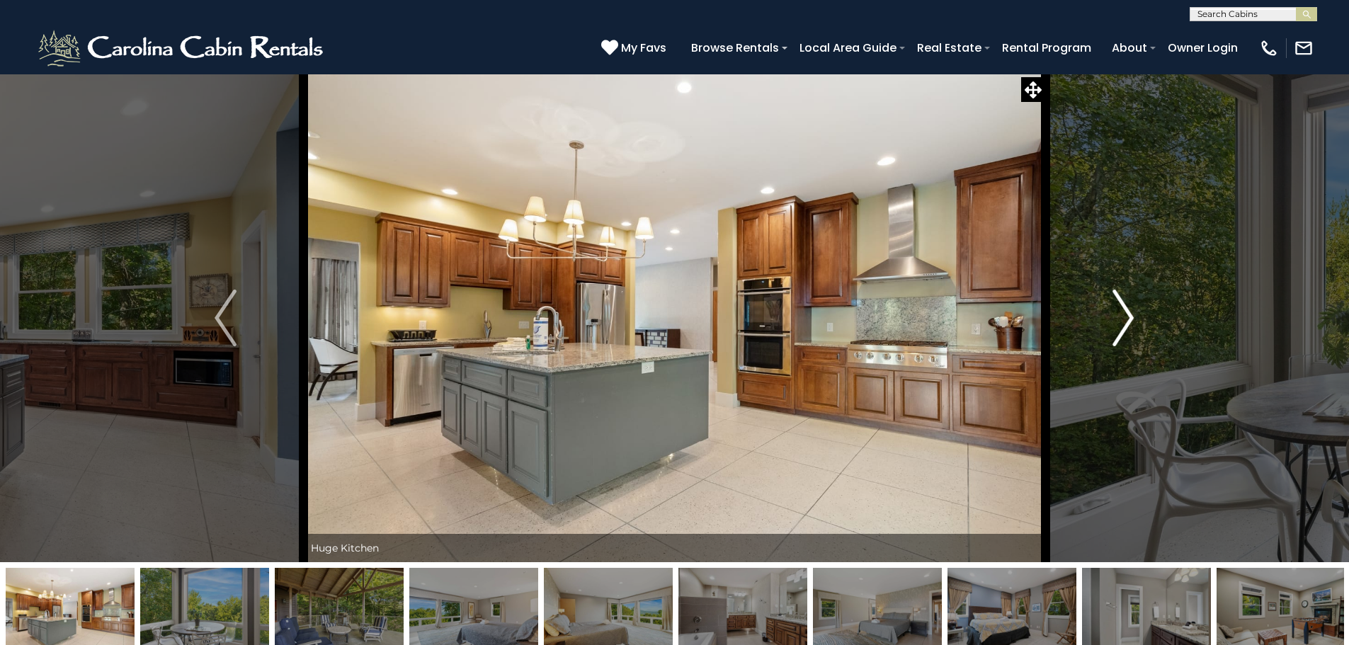
click at [1113, 335] on img "Next" at bounding box center [1122, 318] width 21 height 57
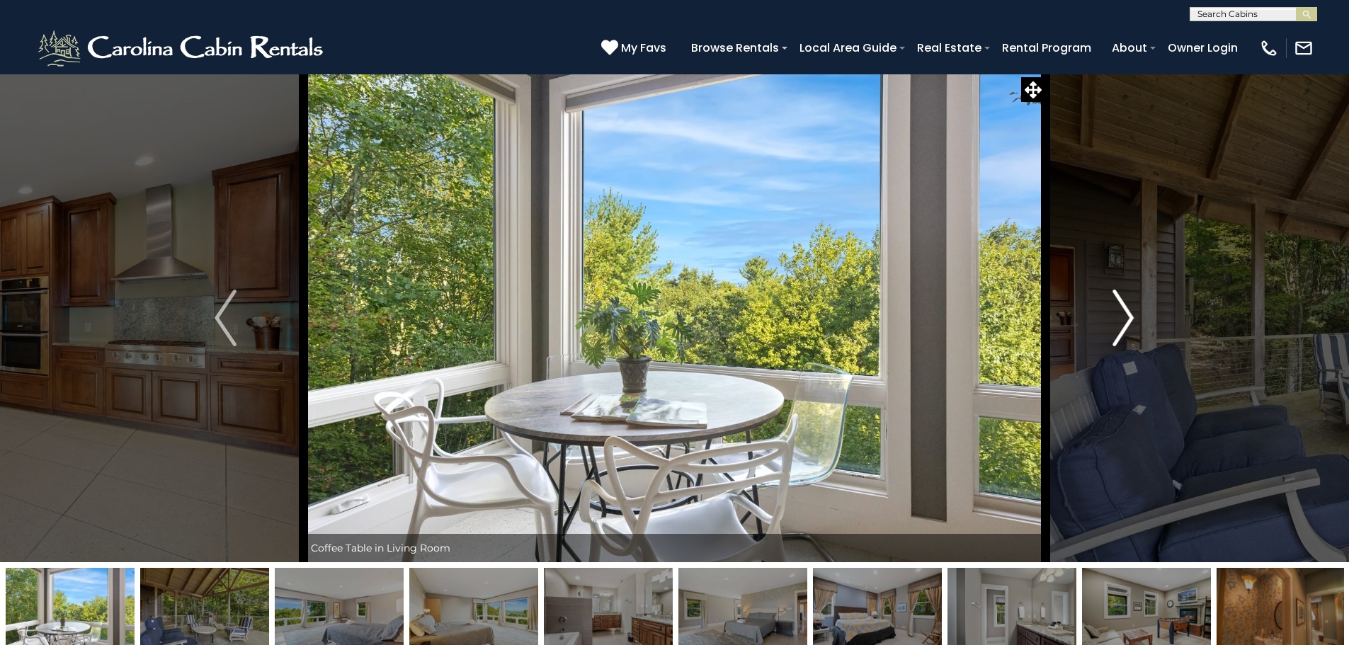
click at [1113, 335] on img "Next" at bounding box center [1122, 318] width 21 height 57
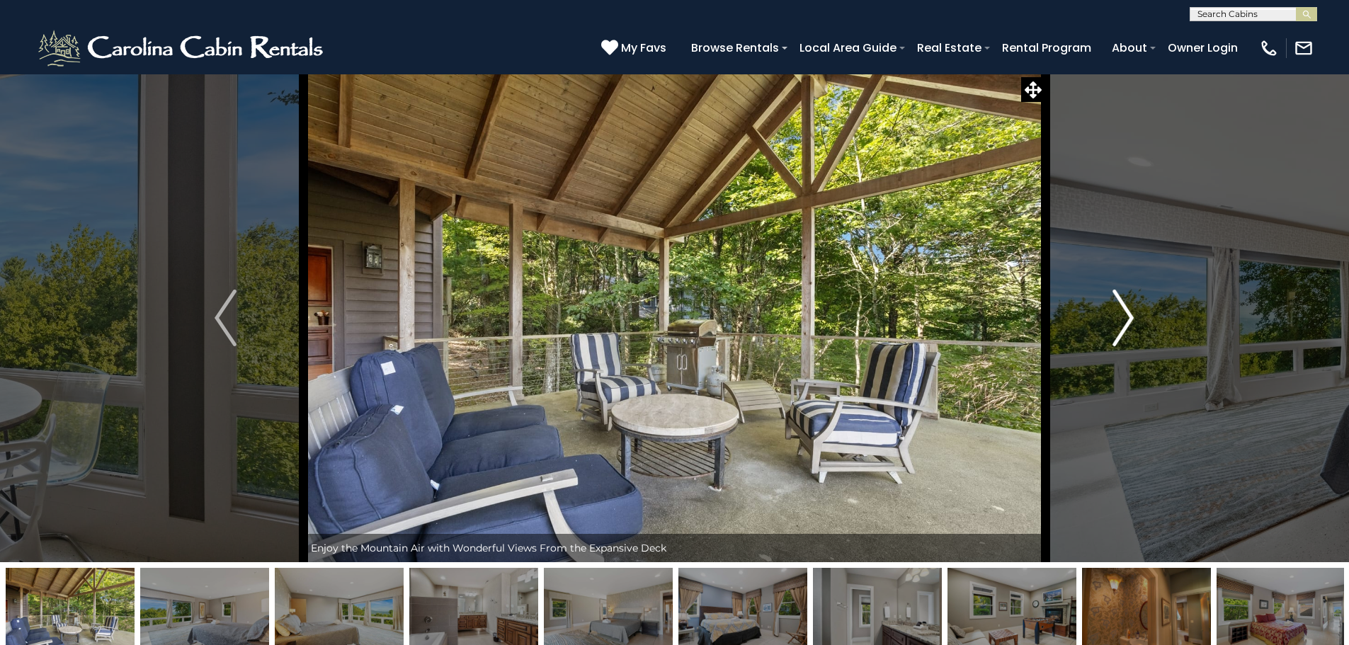
click at [1114, 336] on img "Next" at bounding box center [1122, 318] width 21 height 57
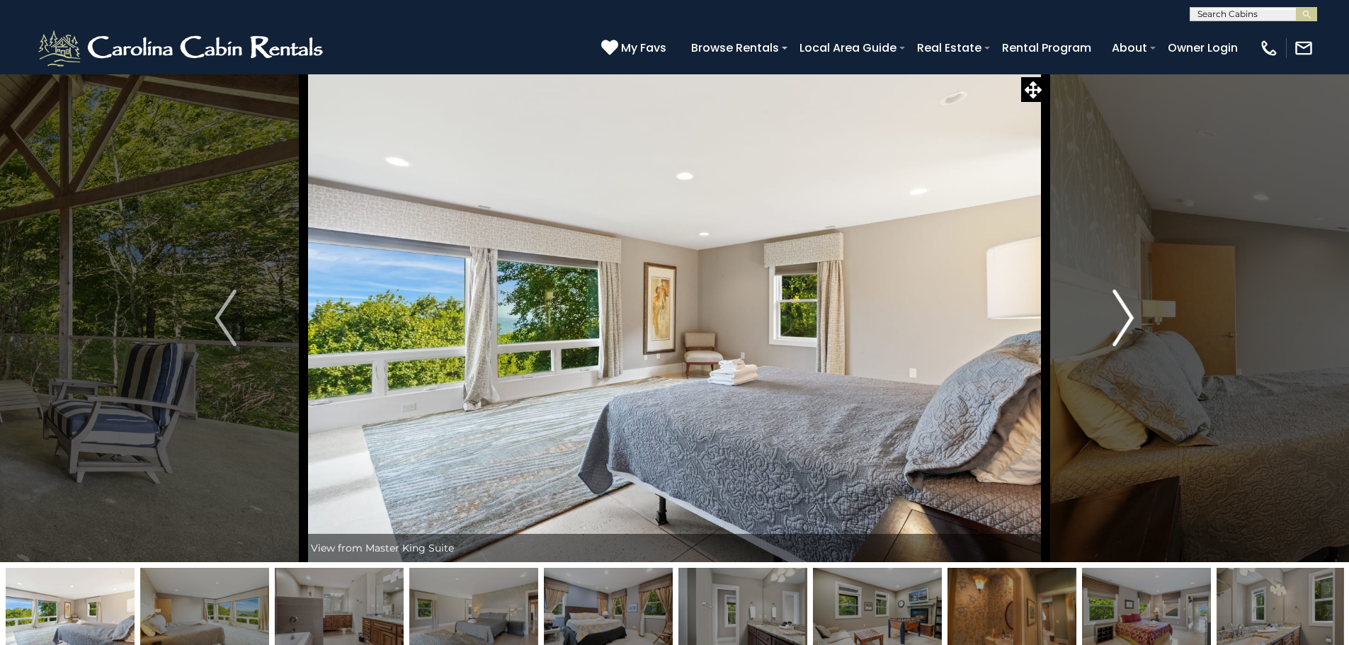
click at [1111, 340] on button "Next" at bounding box center [1123, 318] width 156 height 488
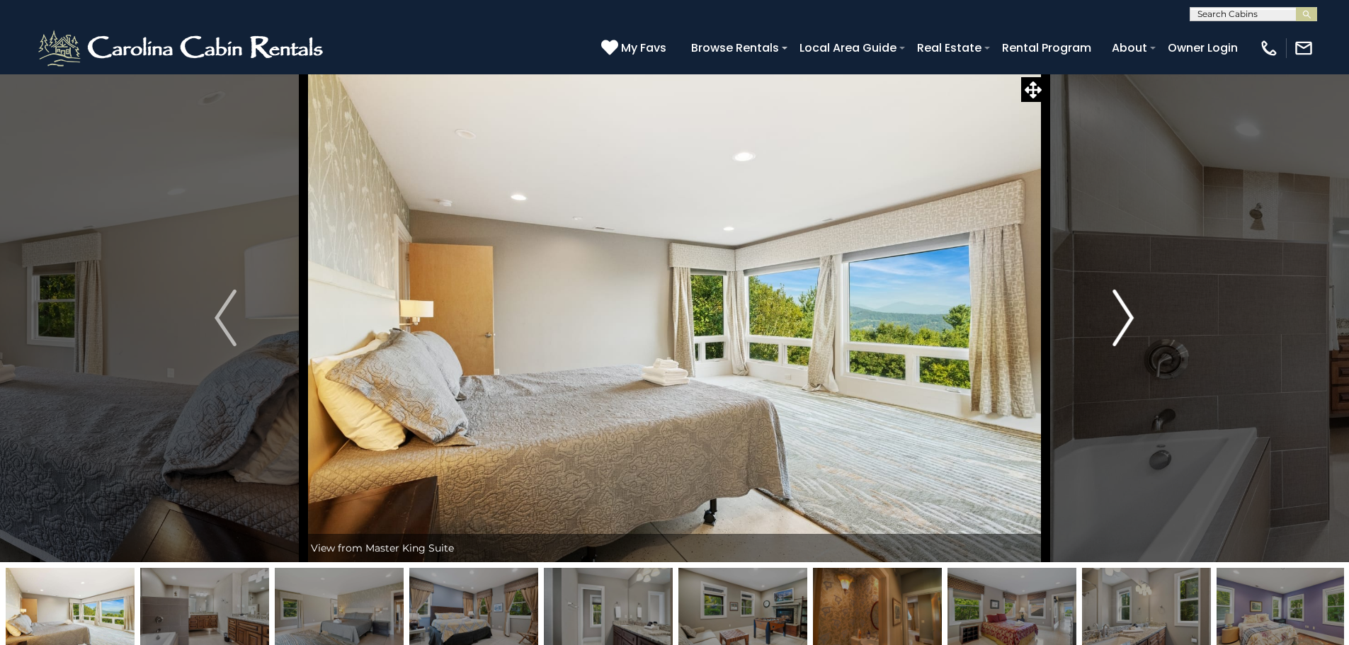
click at [1111, 340] on button "Next" at bounding box center [1123, 318] width 156 height 488
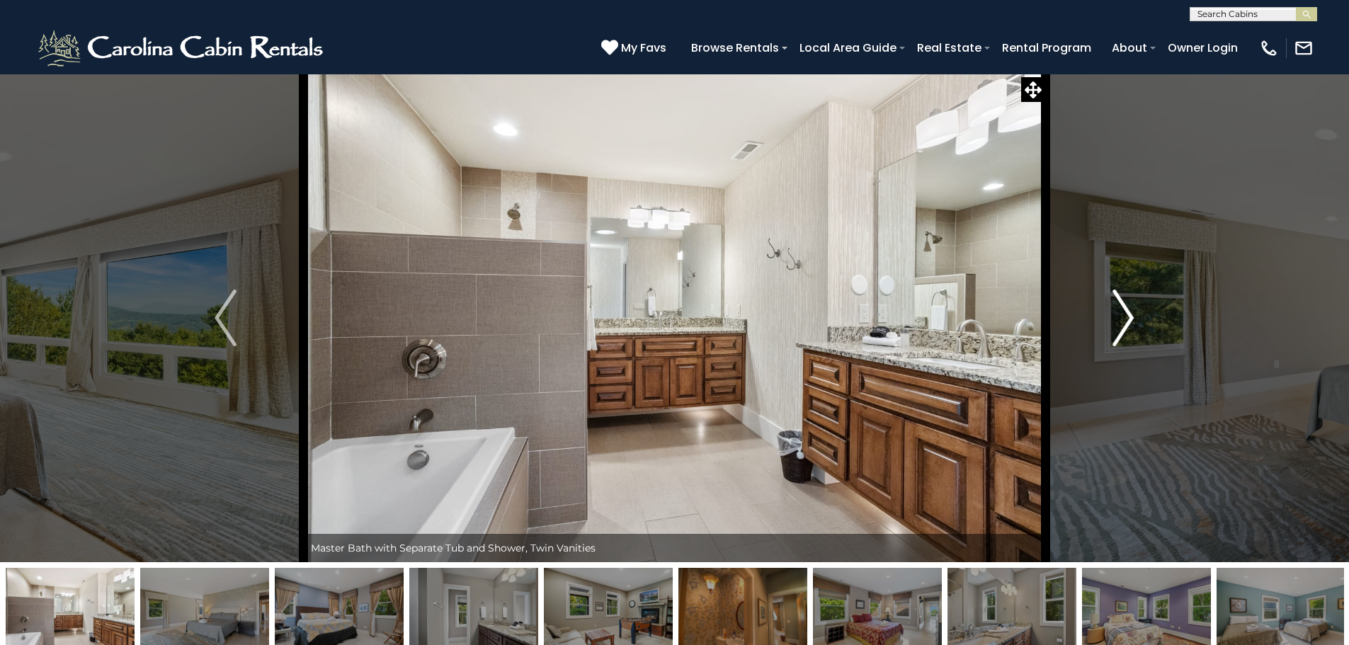
click at [1111, 340] on button "Next" at bounding box center [1123, 318] width 156 height 488
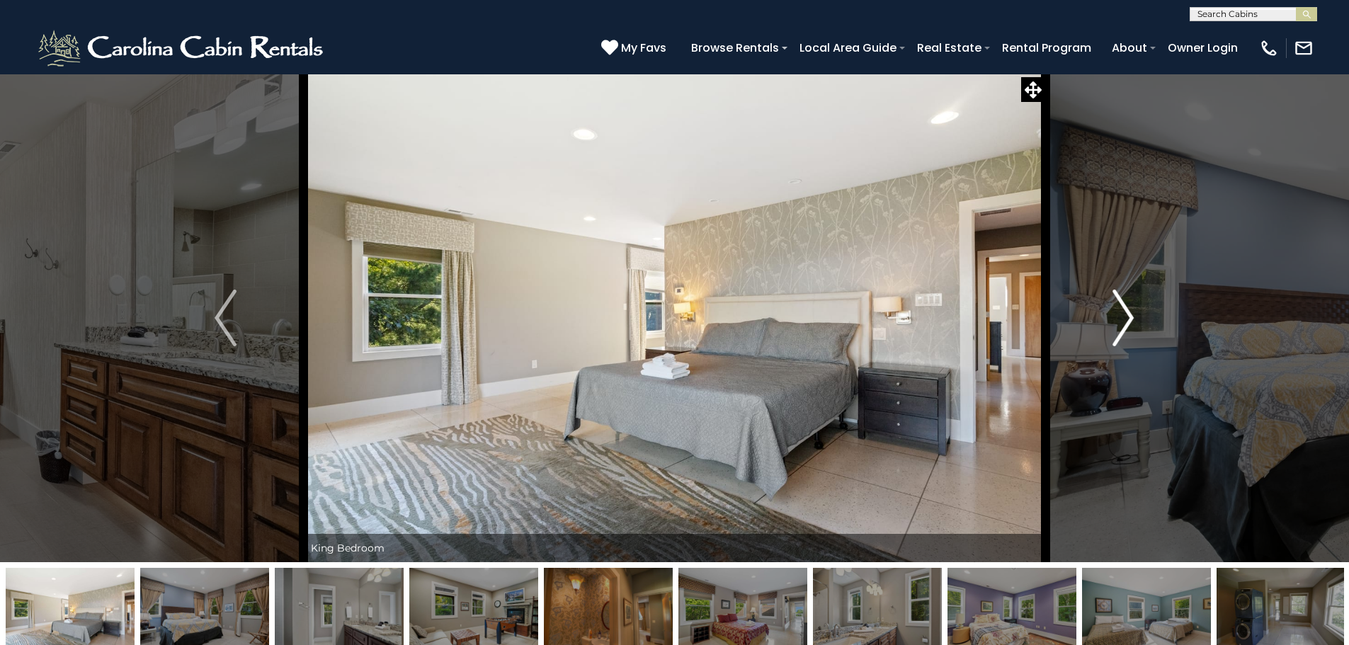
click at [1111, 340] on button "Next" at bounding box center [1123, 318] width 156 height 488
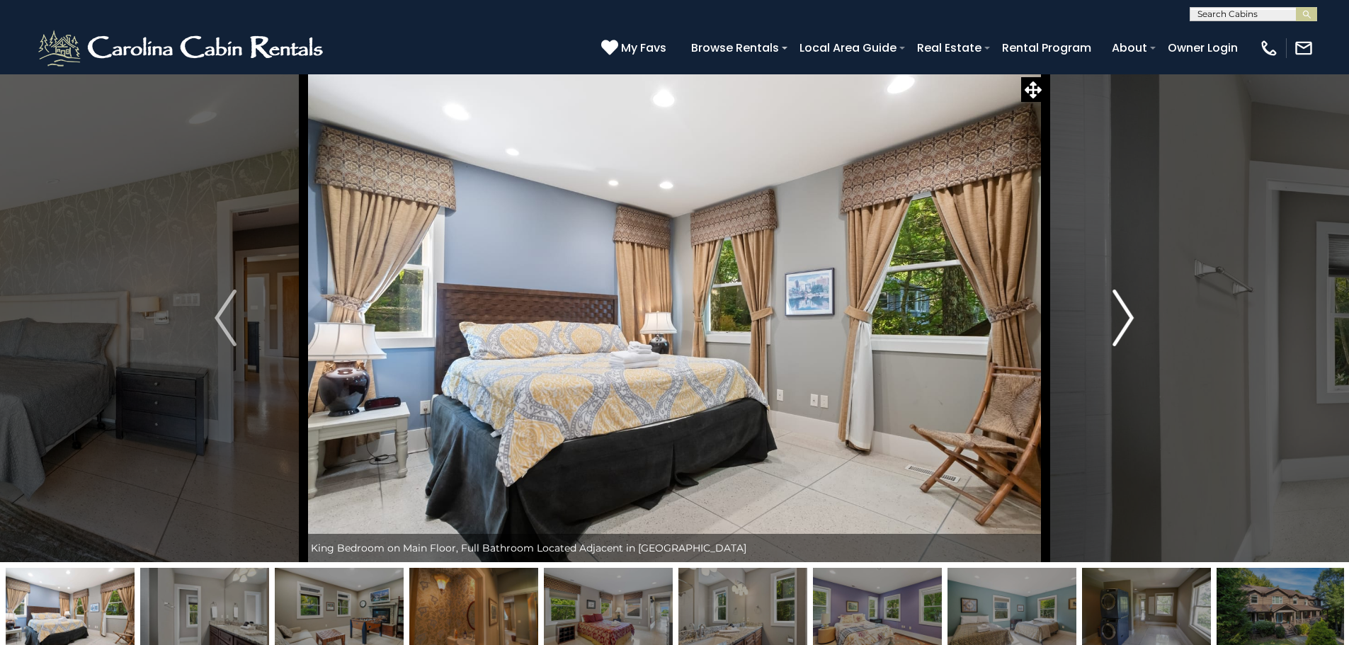
click at [1111, 340] on button "Next" at bounding box center [1123, 318] width 156 height 488
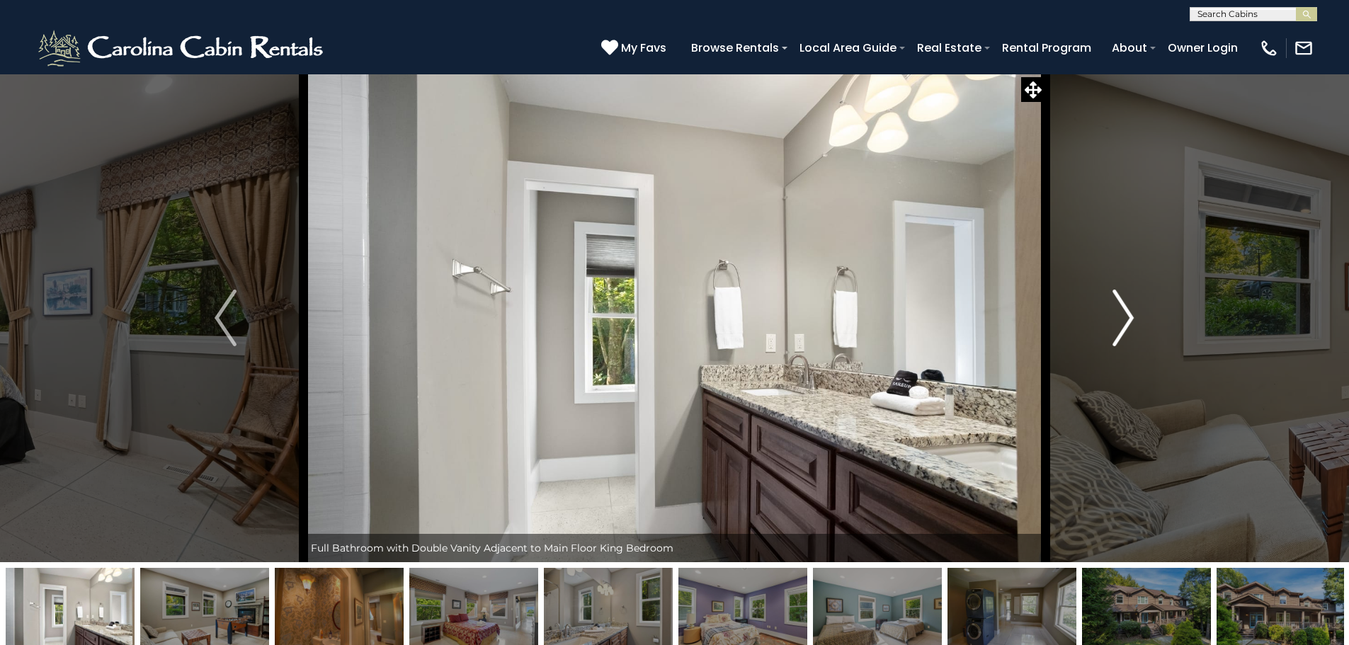
click at [1113, 338] on img "Next" at bounding box center [1122, 318] width 21 height 57
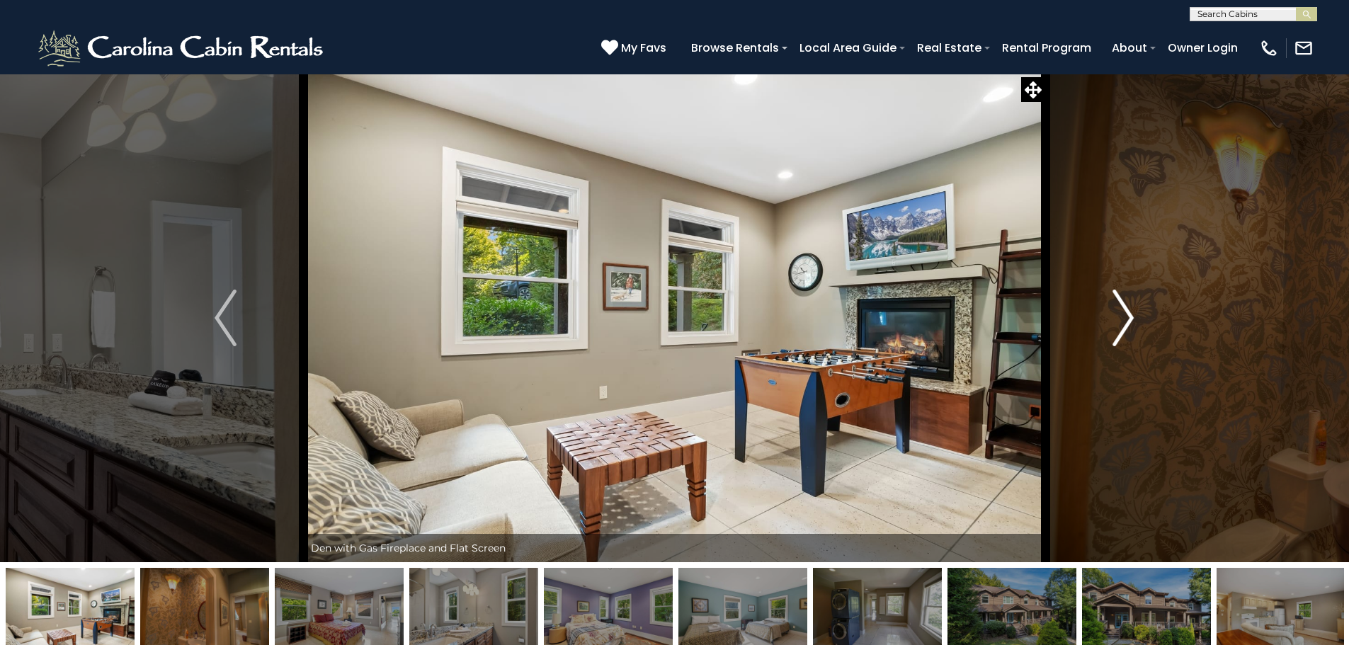
click at [1113, 338] on img "Next" at bounding box center [1122, 318] width 21 height 57
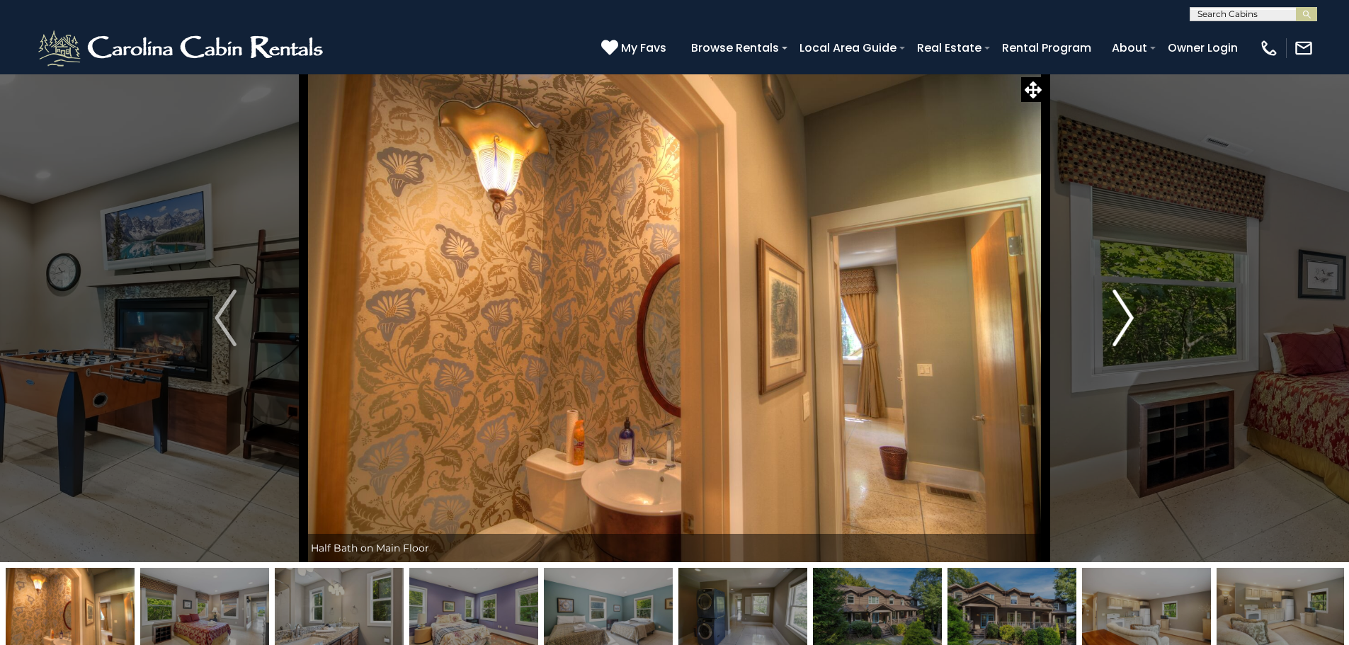
click at [1113, 338] on img "Next" at bounding box center [1122, 318] width 21 height 57
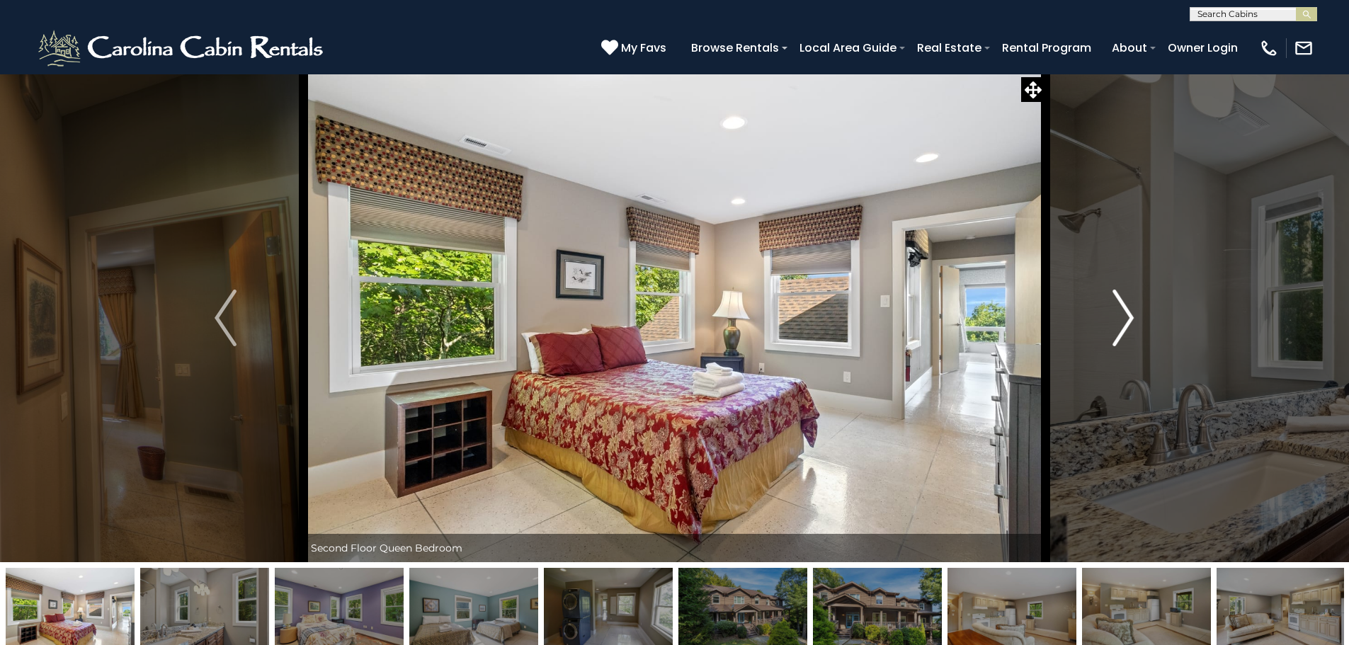
click at [1113, 338] on img "Next" at bounding box center [1122, 318] width 21 height 57
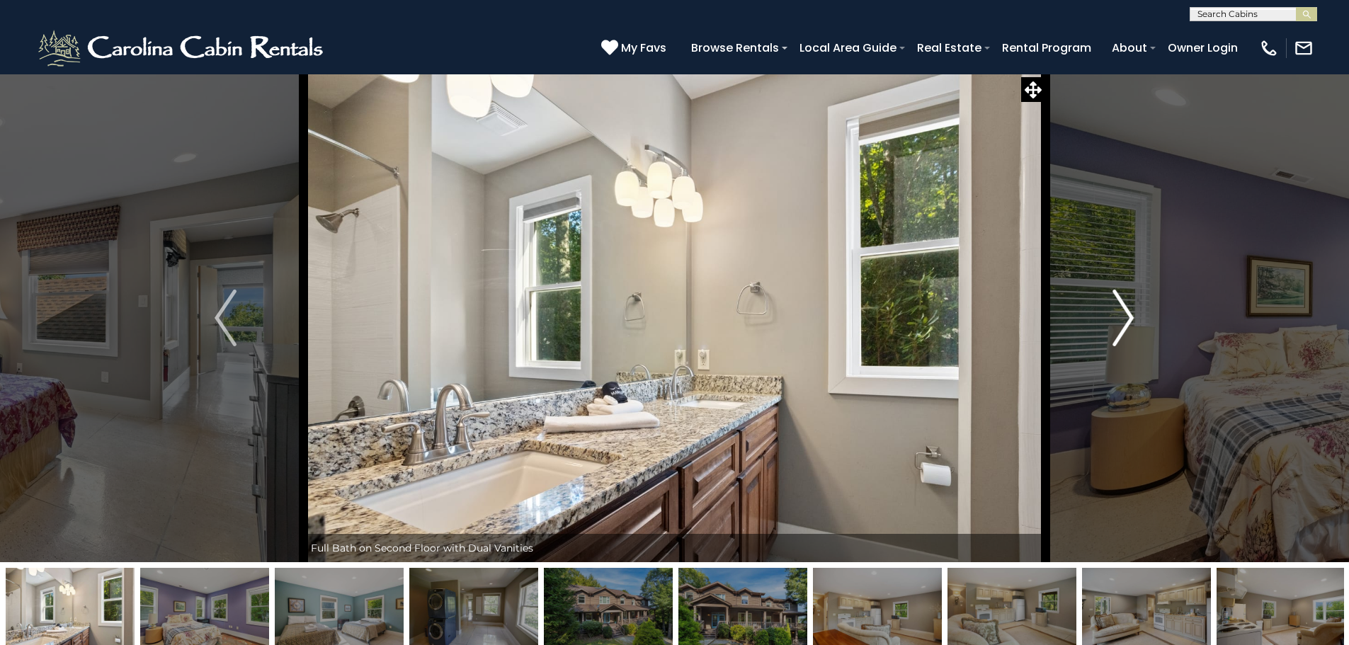
click at [1113, 340] on img "Next" at bounding box center [1122, 318] width 21 height 57
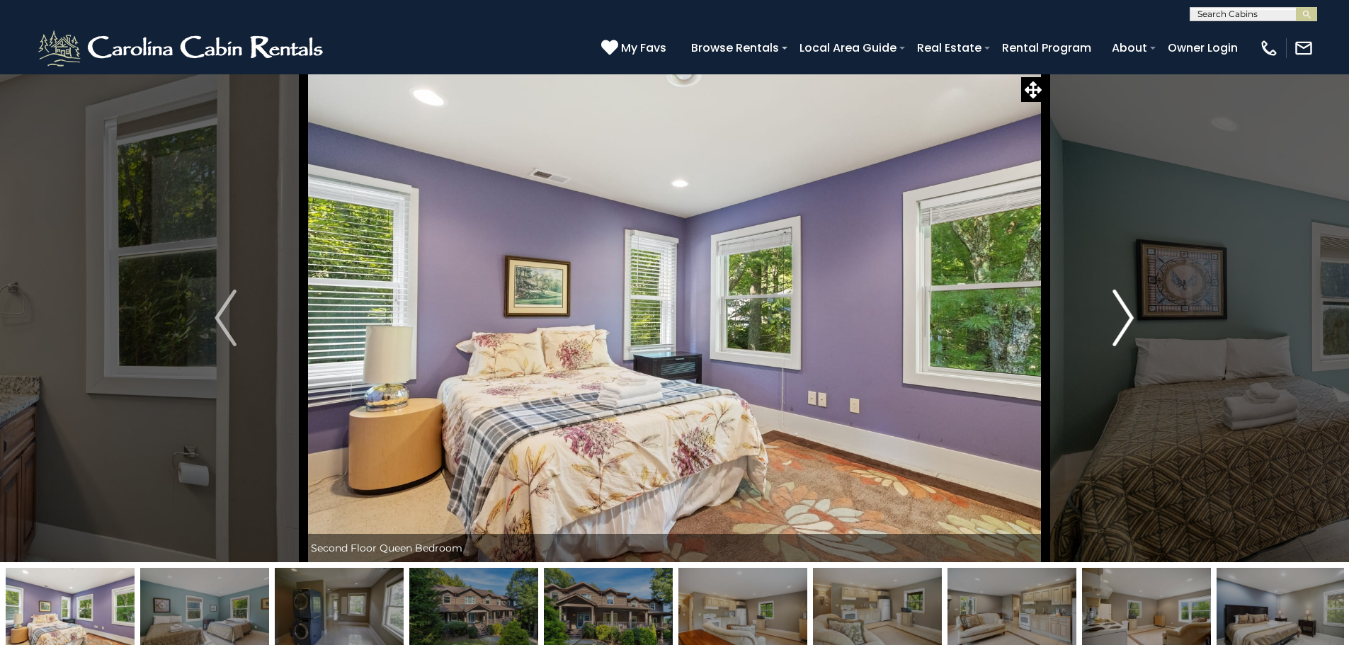
click at [1113, 341] on img "Next" at bounding box center [1122, 318] width 21 height 57
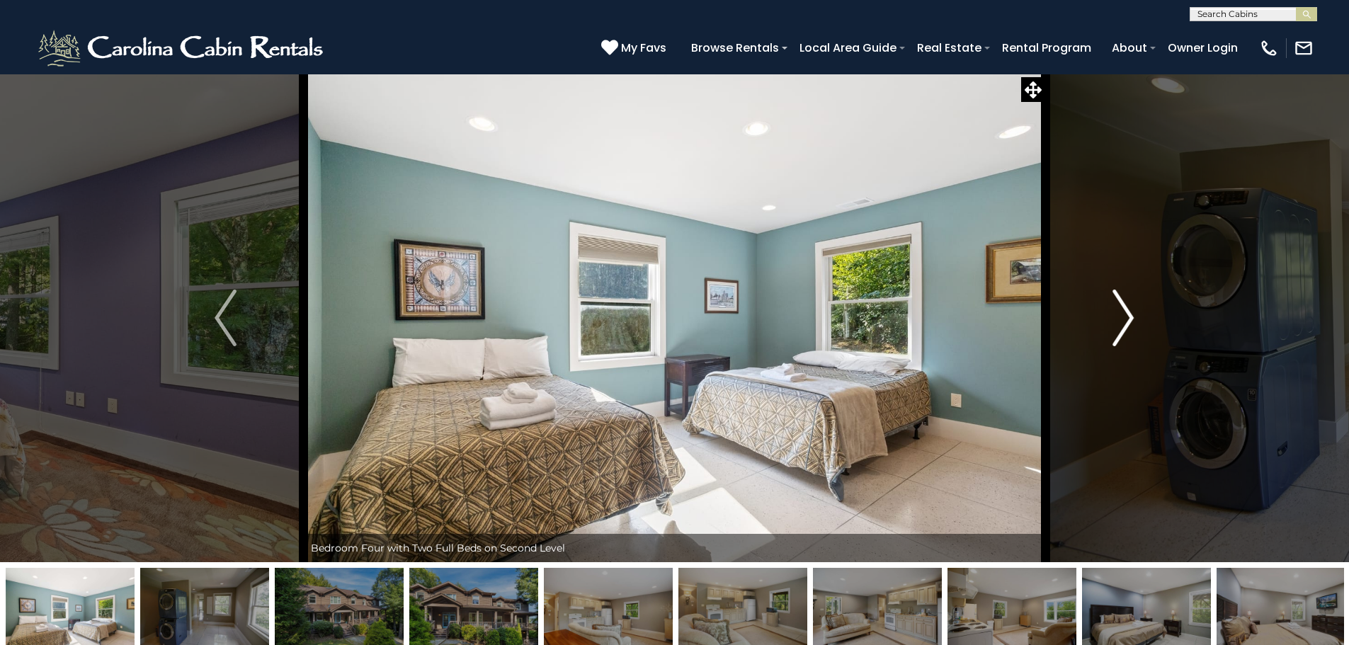
click at [1113, 341] on img "Next" at bounding box center [1122, 318] width 21 height 57
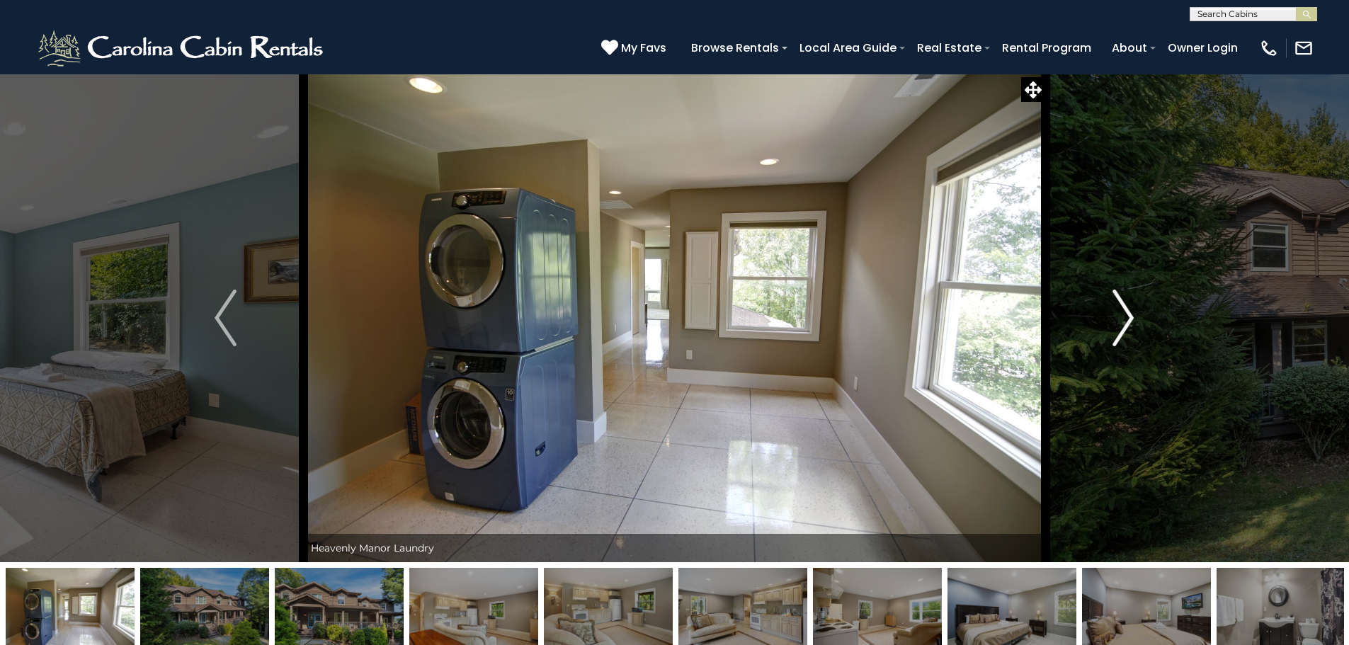
click at [1109, 345] on button "Next" at bounding box center [1123, 318] width 156 height 488
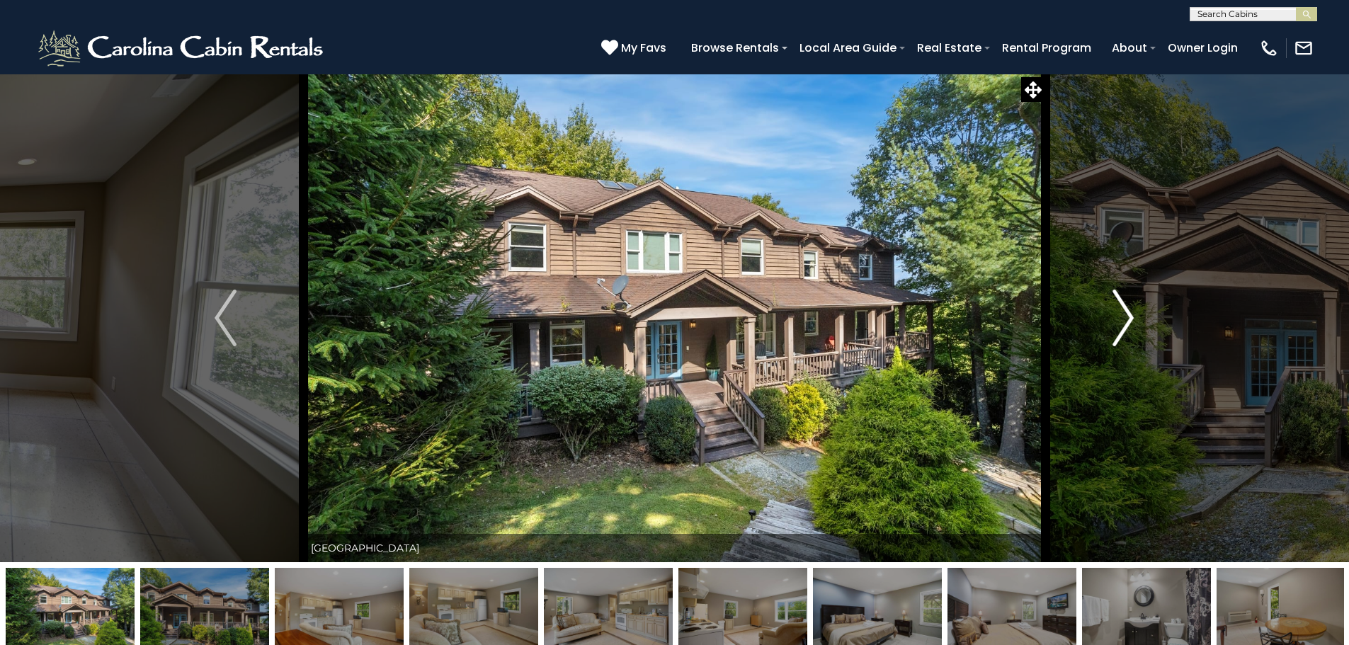
click at [1115, 342] on img "Next" at bounding box center [1122, 318] width 21 height 57
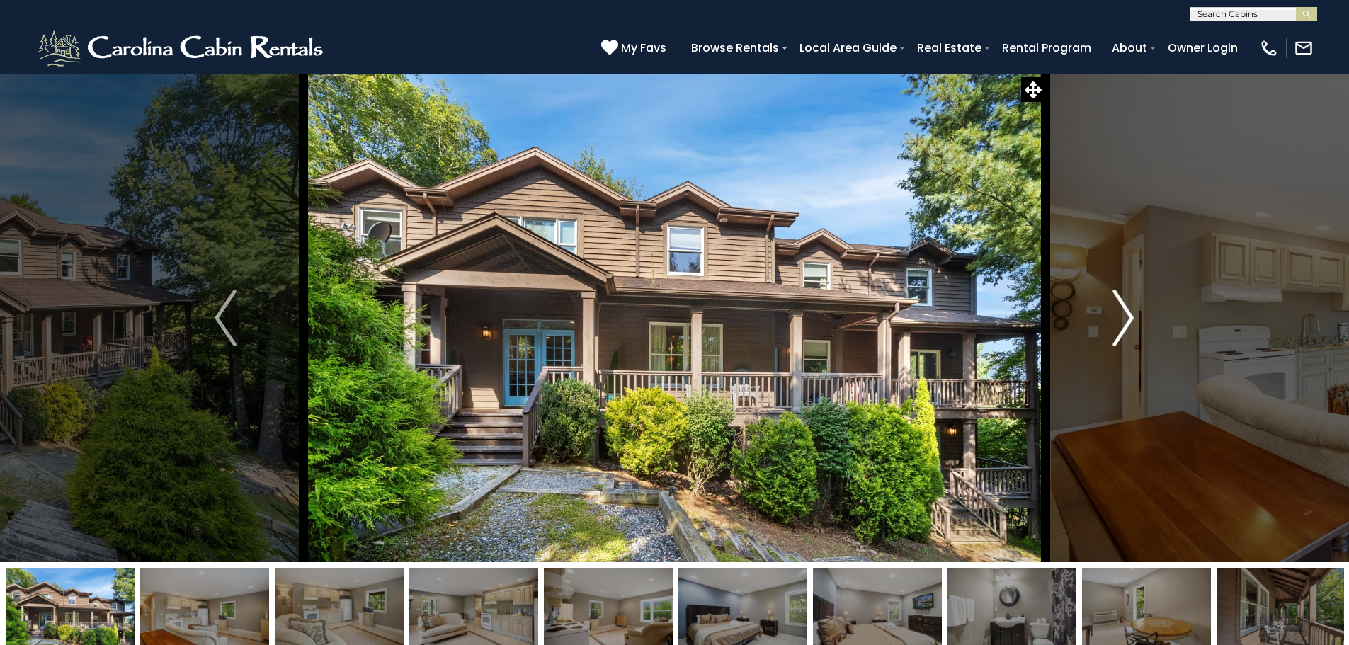
click at [1115, 342] on img "Next" at bounding box center [1122, 318] width 21 height 57
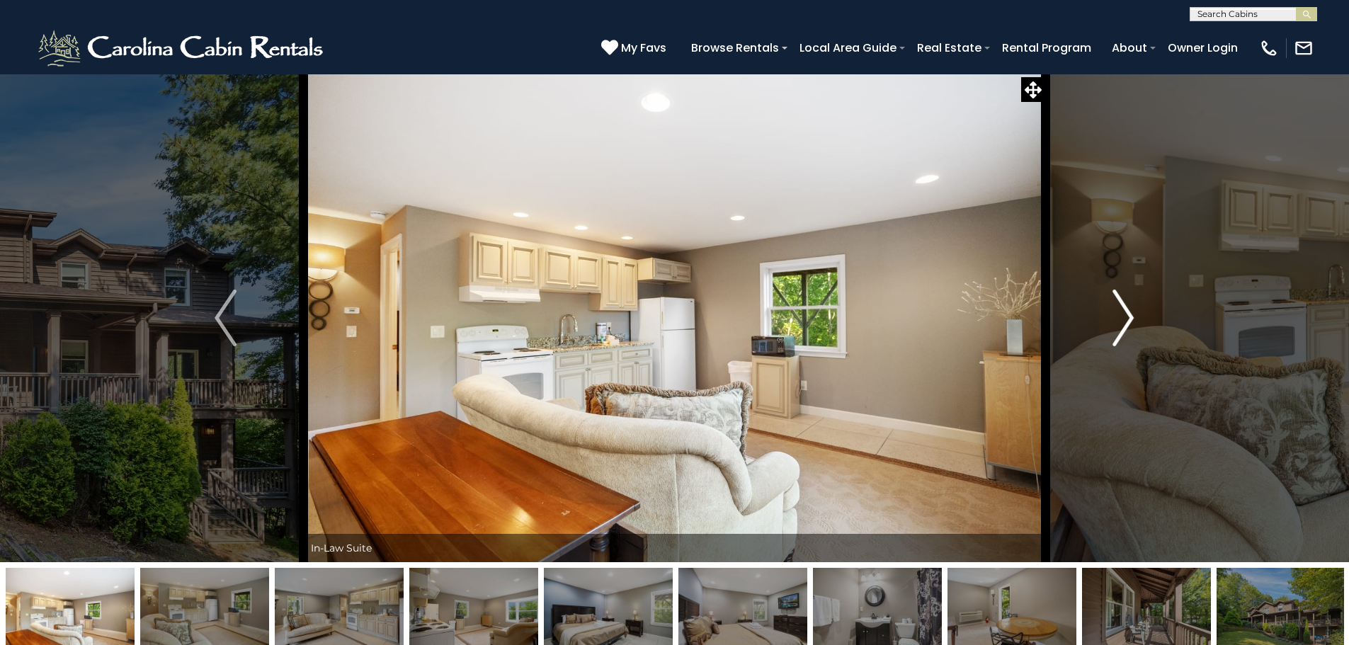
click at [1115, 342] on img "Next" at bounding box center [1122, 318] width 21 height 57
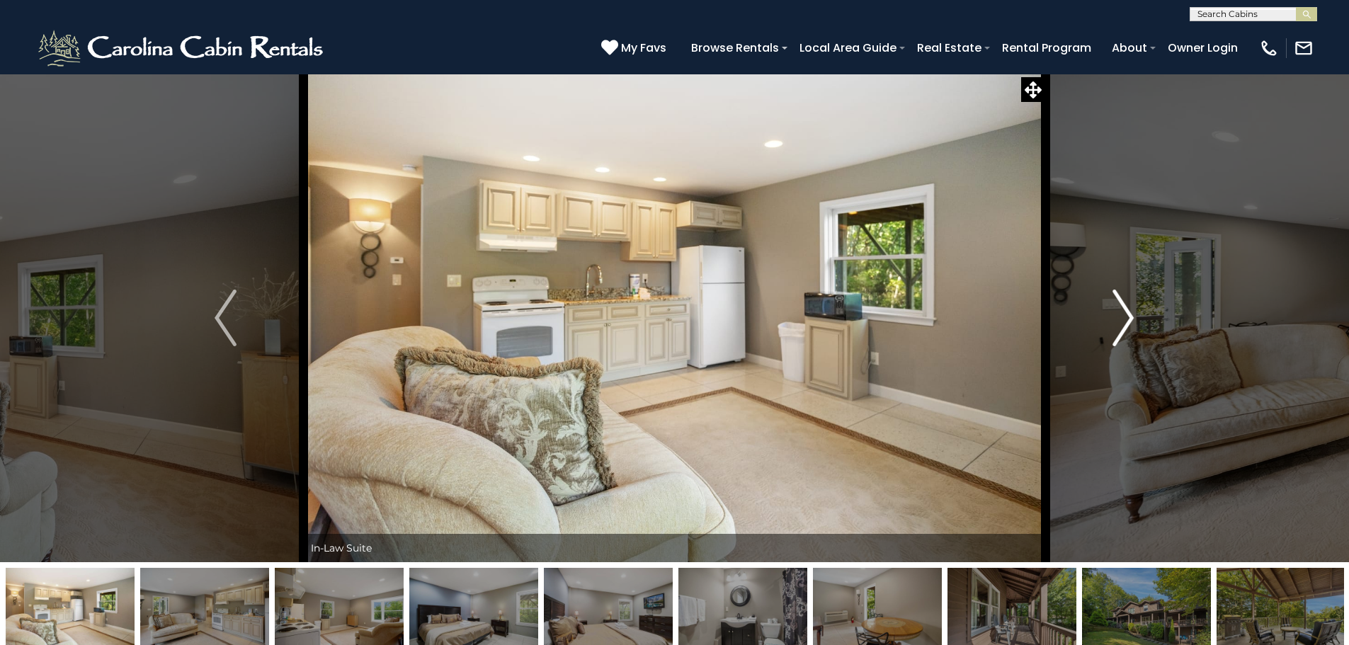
click at [1115, 342] on img "Next" at bounding box center [1122, 318] width 21 height 57
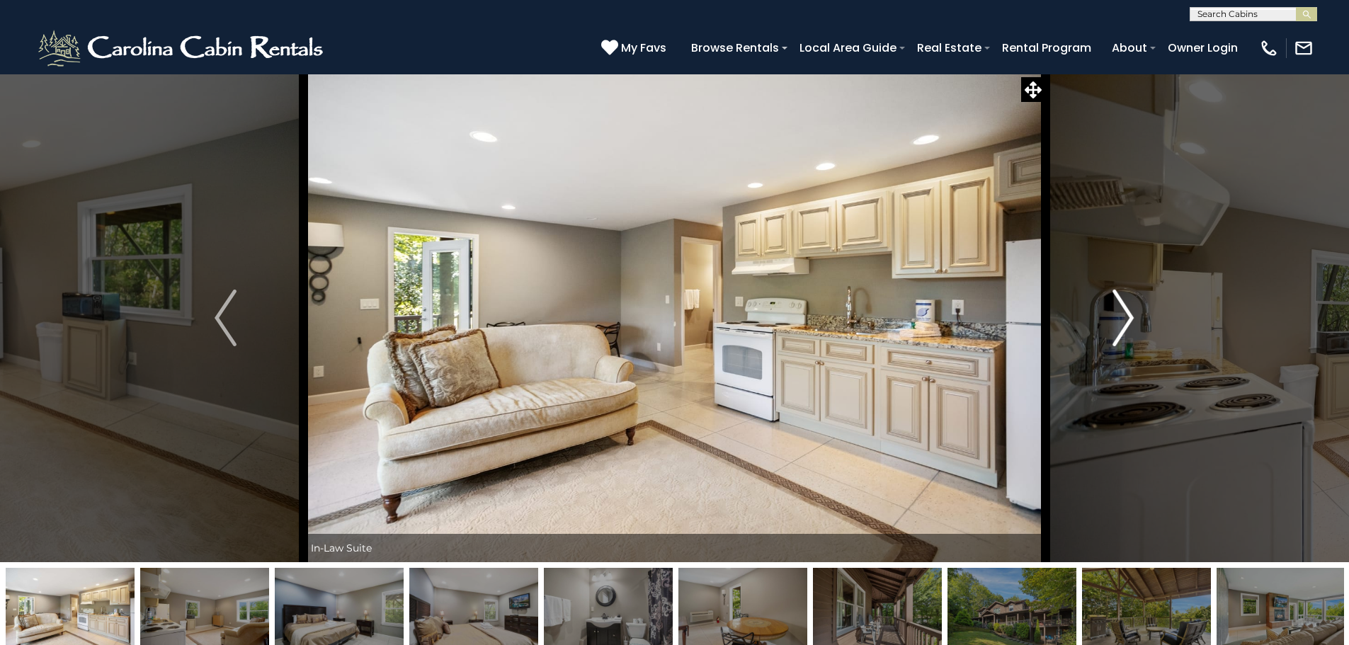
click at [1112, 344] on img "Next" at bounding box center [1122, 318] width 21 height 57
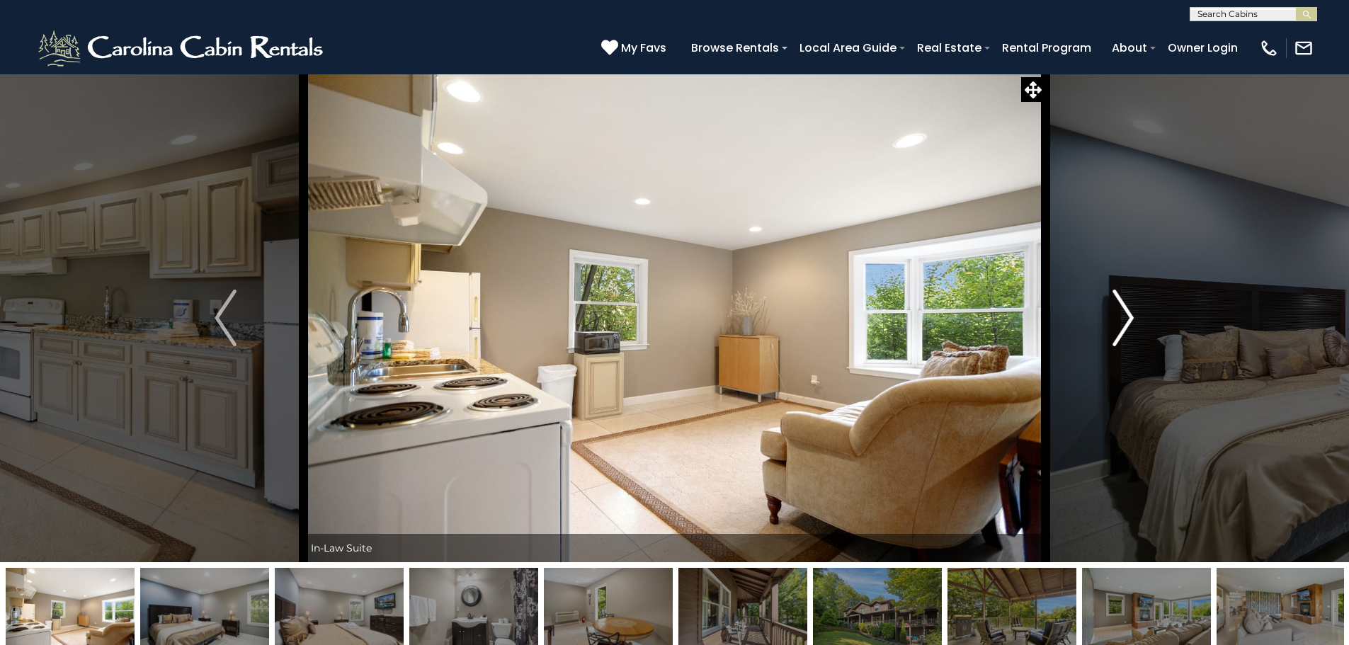
click at [1112, 344] on img "Next" at bounding box center [1122, 318] width 21 height 57
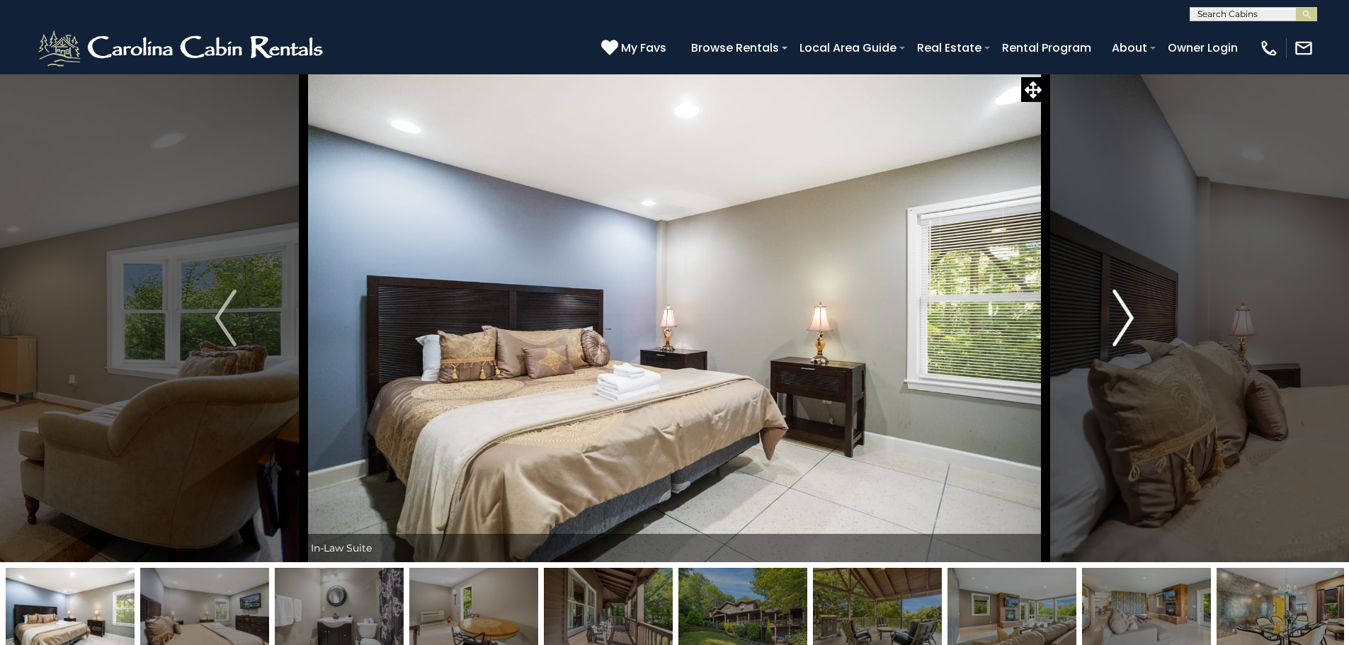
click at [1112, 344] on img "Next" at bounding box center [1122, 318] width 21 height 57
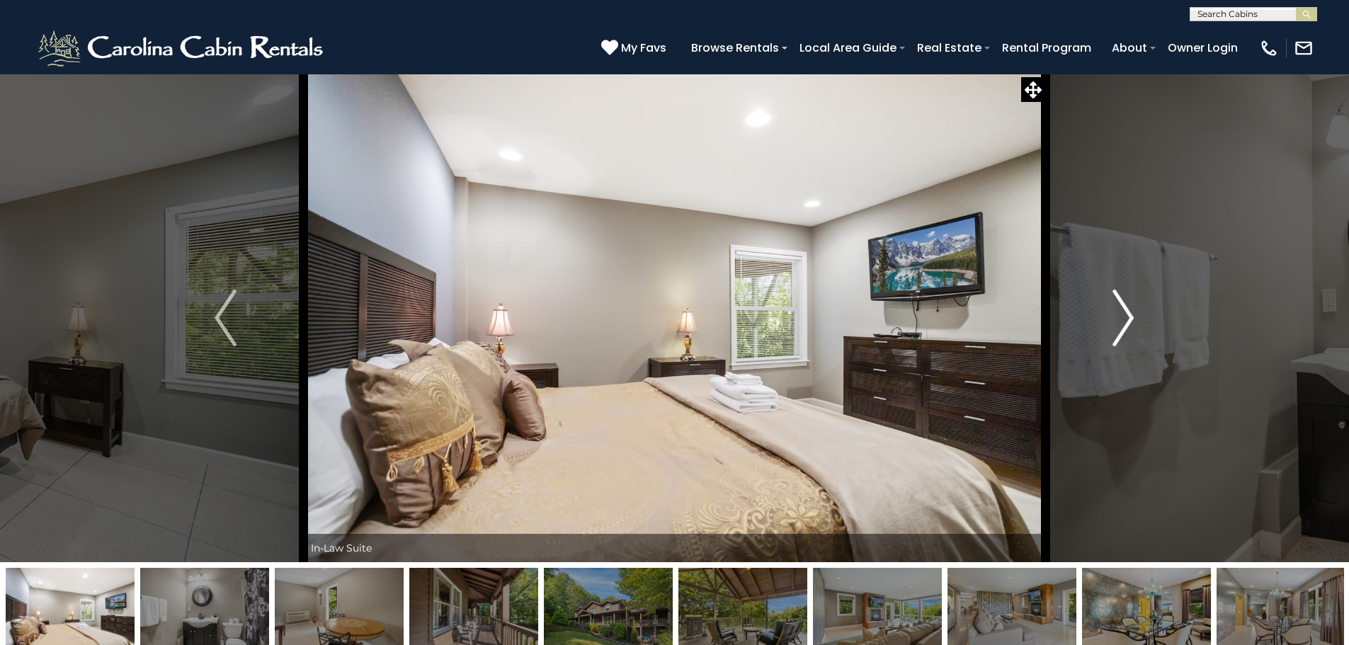
click at [1112, 344] on img "Next" at bounding box center [1122, 318] width 21 height 57
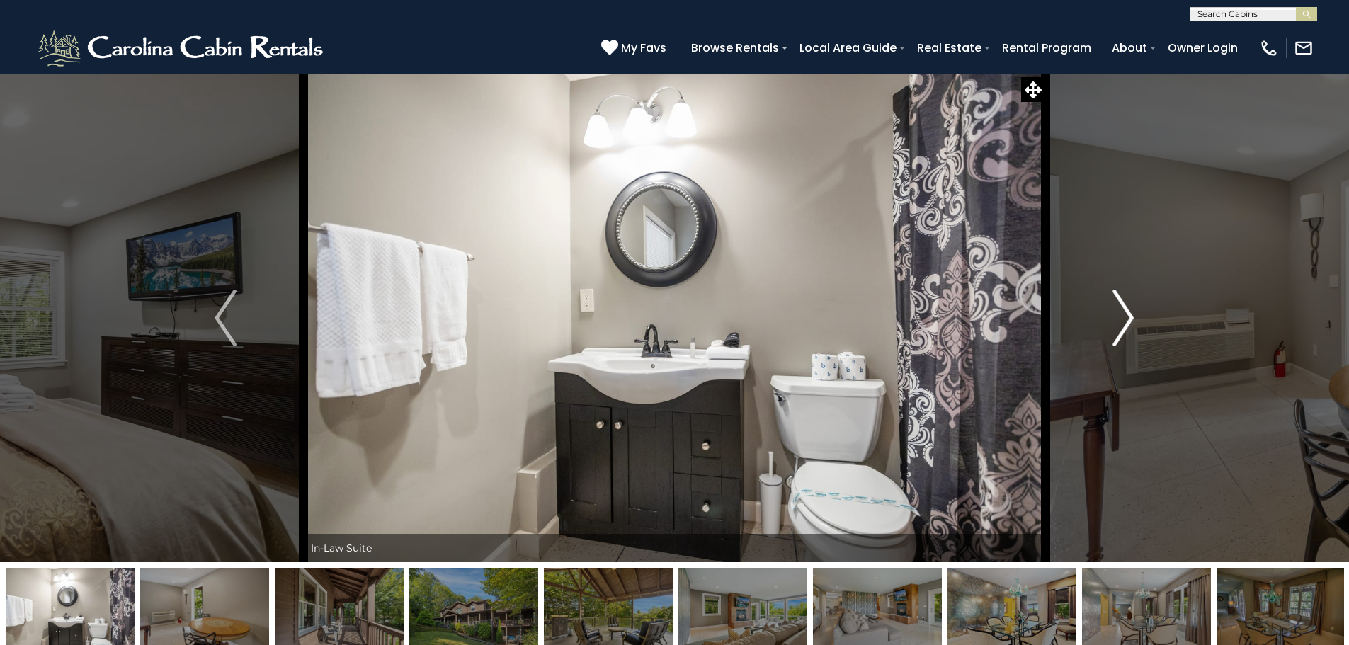
click at [1112, 344] on img "Next" at bounding box center [1122, 318] width 21 height 57
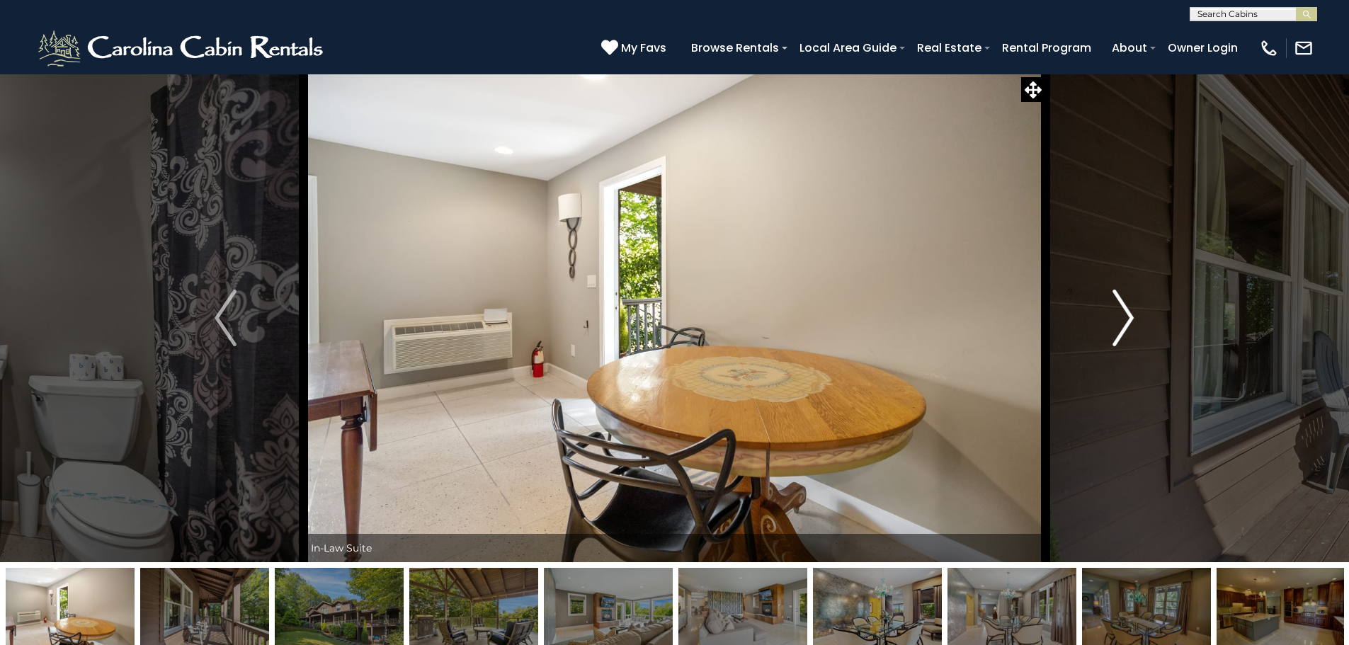
click at [1112, 344] on img "Next" at bounding box center [1122, 318] width 21 height 57
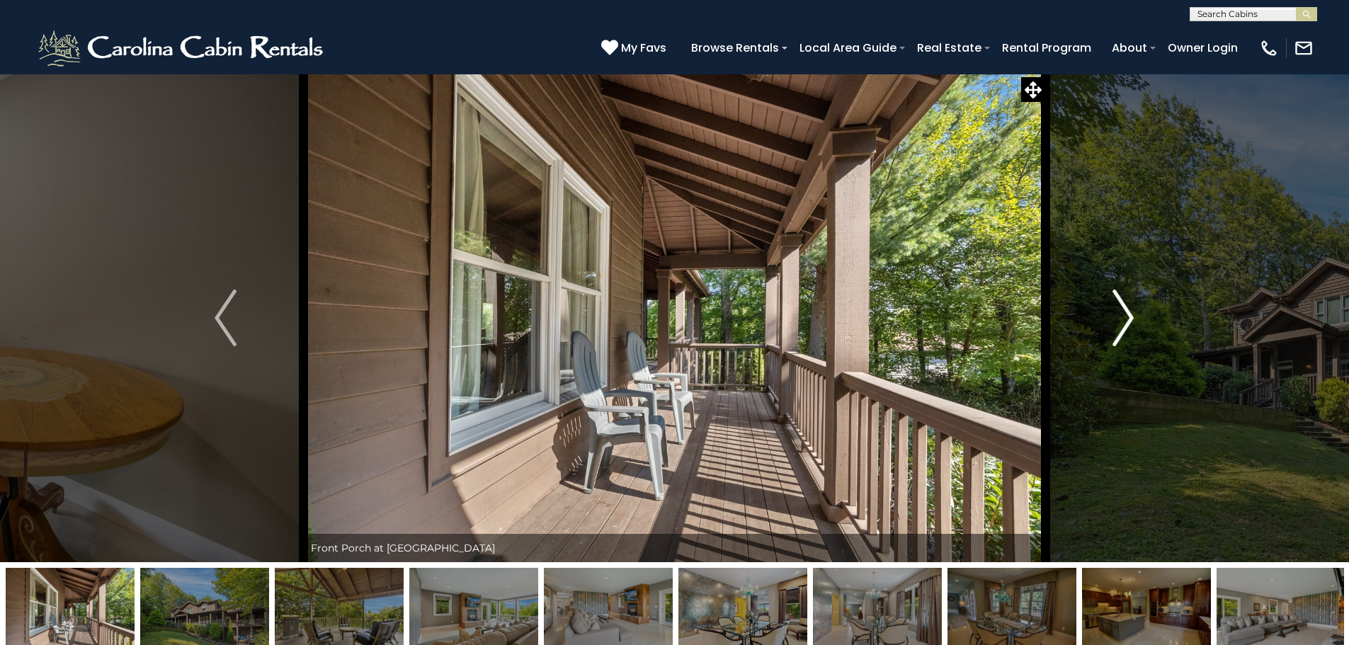
click at [1104, 353] on button "Next" at bounding box center [1123, 318] width 156 height 488
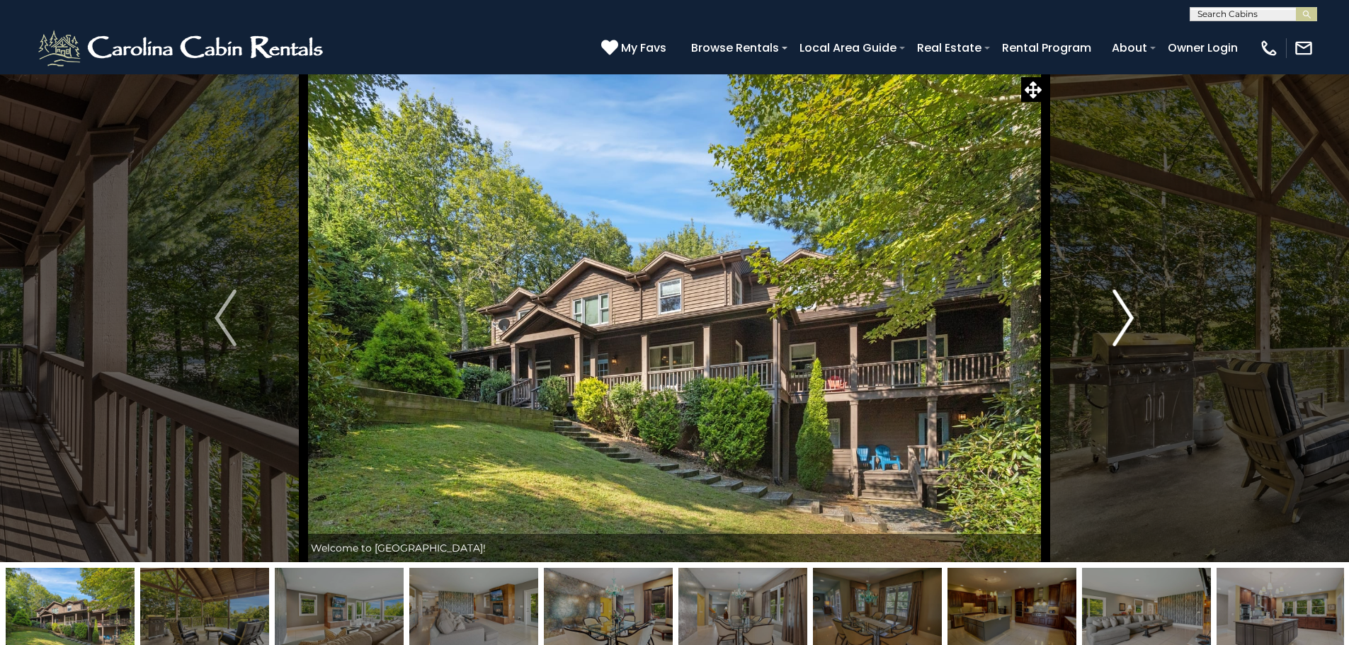
click at [1104, 353] on button "Next" at bounding box center [1123, 318] width 156 height 488
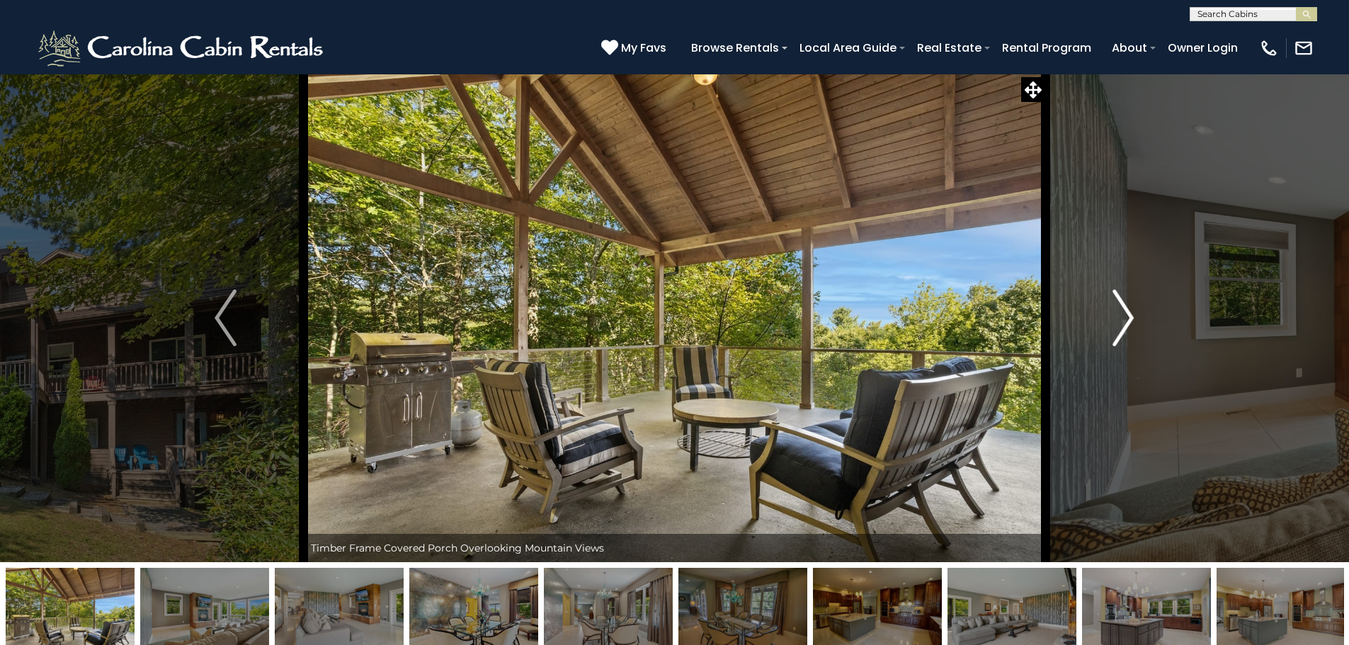
click at [1104, 353] on button "Next" at bounding box center [1123, 318] width 156 height 488
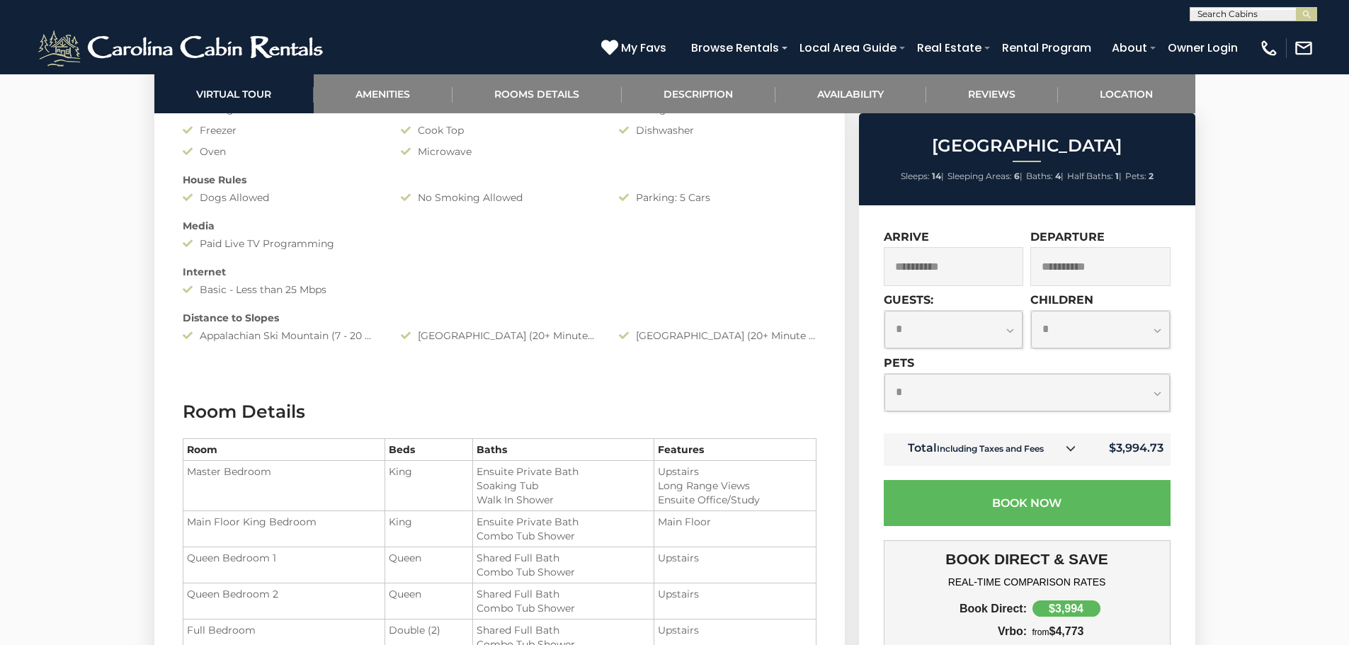
scroll to position [1557, 0]
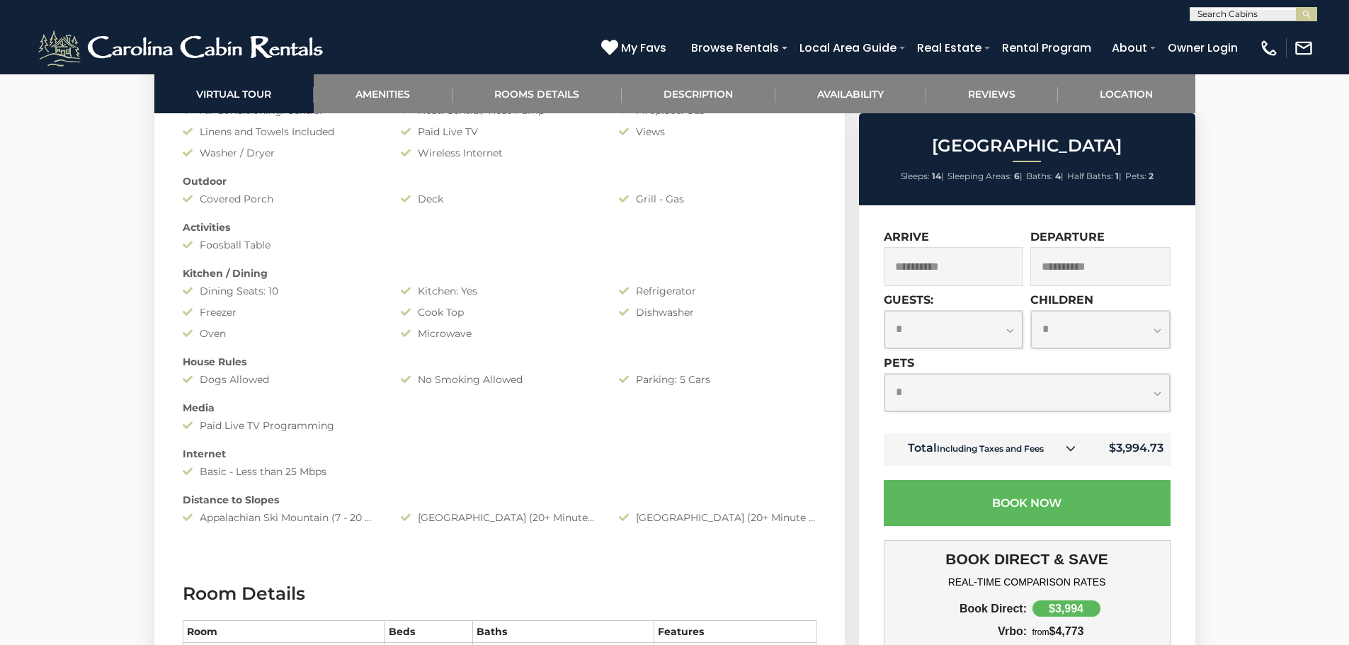
click at [771, 515] on div "[GEOGRAPHIC_DATA] (20+ Minute Drive)" at bounding box center [717, 517] width 218 height 14
click at [682, 518] on div "[GEOGRAPHIC_DATA] (20+ Minute Drive)" at bounding box center [717, 517] width 218 height 14
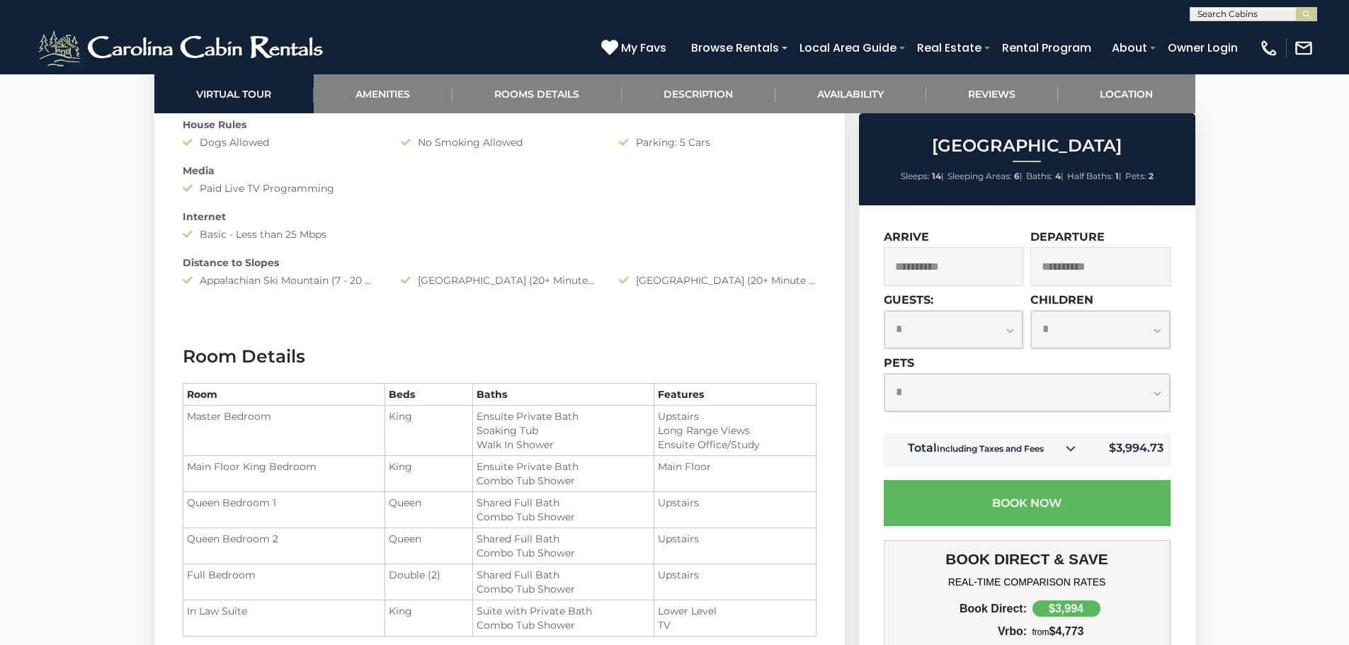
scroll to position [1770, 0]
